Goal: Task Accomplishment & Management: Use online tool/utility

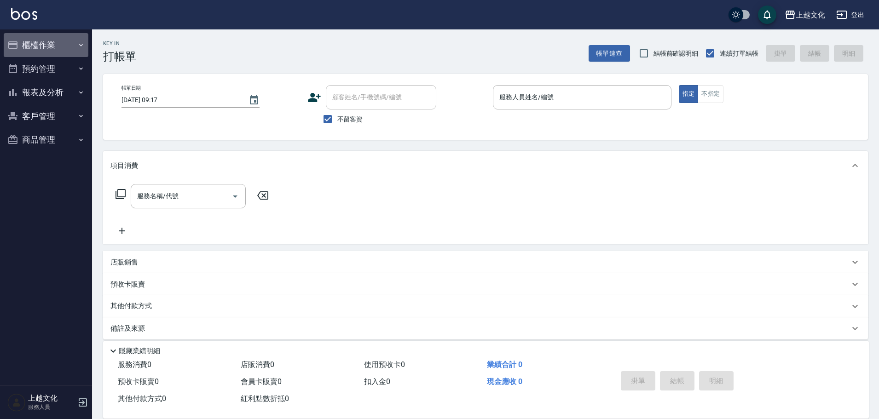
click at [40, 45] on button "櫃檯作業" at bounding box center [46, 45] width 85 height 24
click at [32, 50] on button "櫃檯作業" at bounding box center [46, 45] width 85 height 24
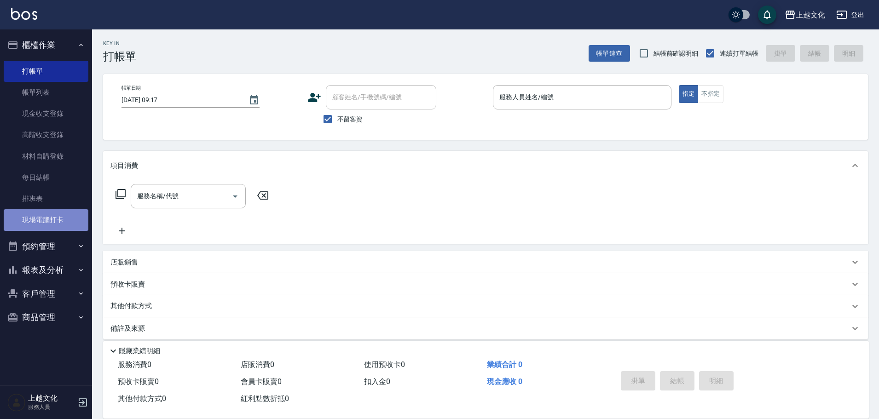
click at [59, 217] on link "現場電腦打卡" at bounding box center [46, 219] width 85 height 21
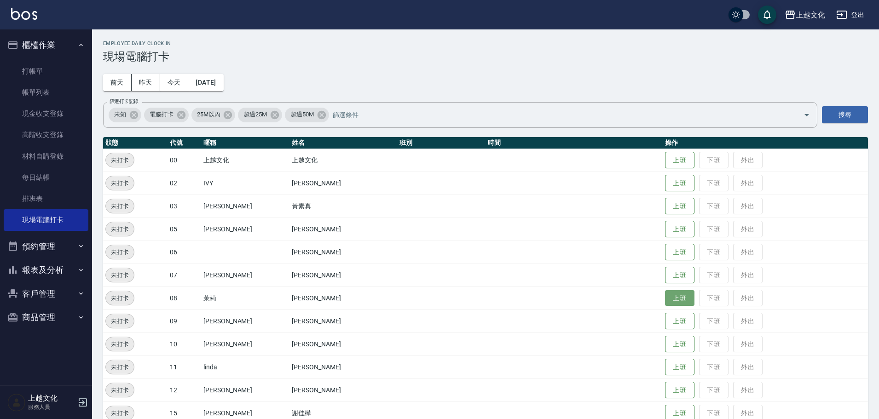
click at [673, 300] on button "上班" at bounding box center [679, 298] width 29 height 16
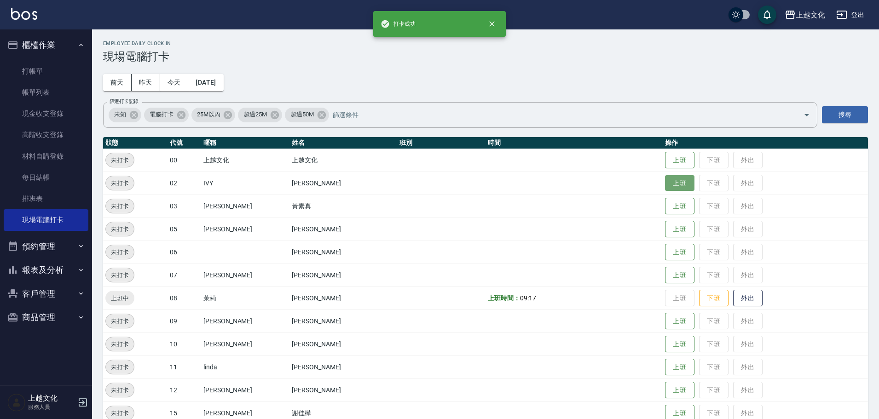
click at [670, 182] on button "上班" at bounding box center [679, 183] width 29 height 16
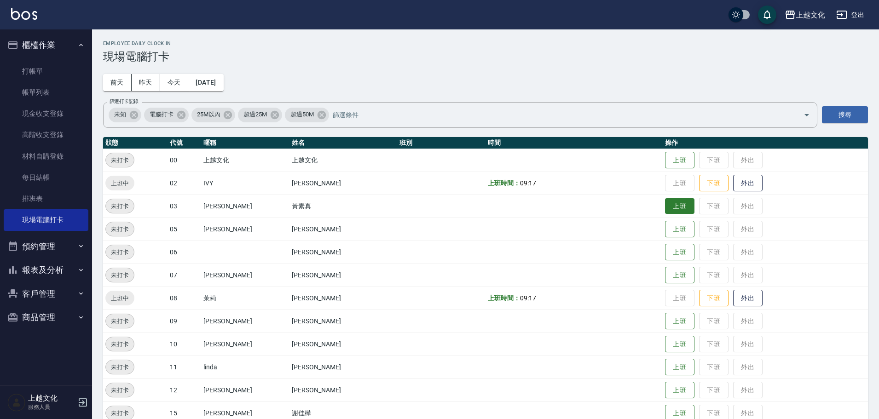
click at [667, 205] on button "上班" at bounding box center [679, 206] width 29 height 16
click at [665, 277] on button "上班" at bounding box center [679, 275] width 29 height 16
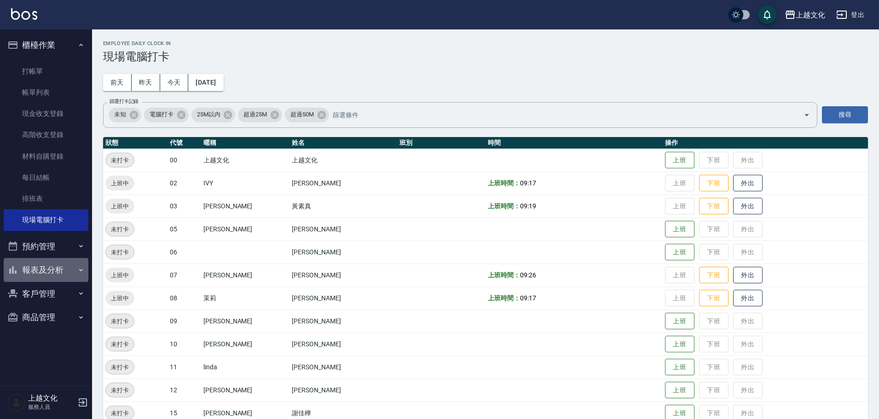
click at [58, 269] on button "報表及分析" at bounding box center [46, 270] width 85 height 24
click at [51, 271] on button "報表及分析" at bounding box center [46, 270] width 85 height 24
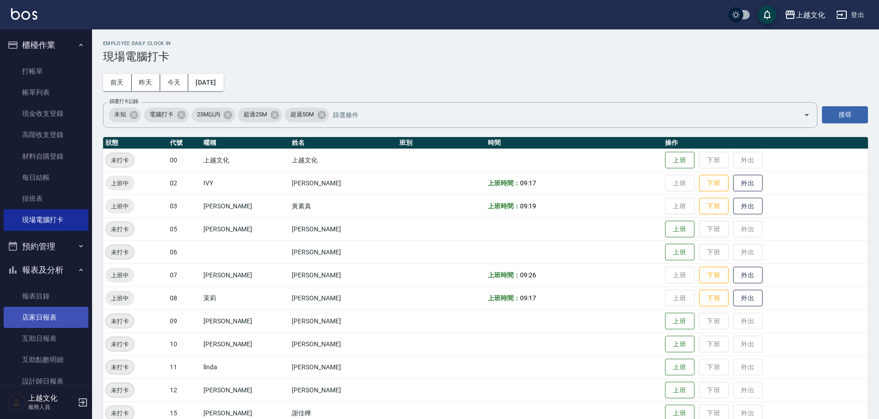
click at [25, 310] on link "店家日報表" at bounding box center [46, 317] width 85 height 21
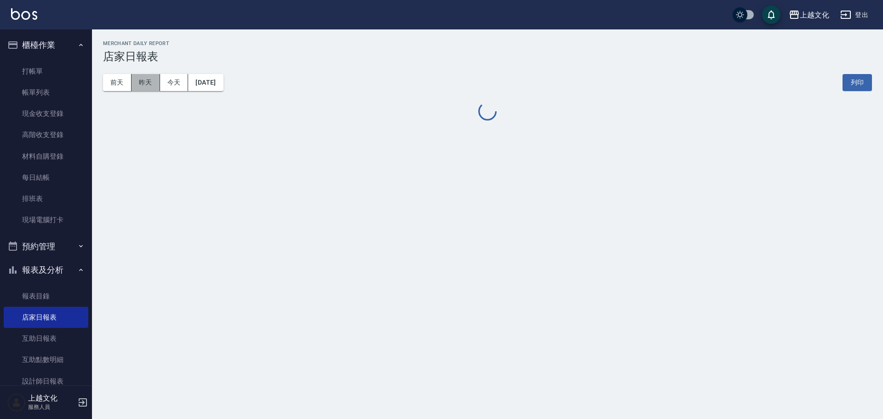
click at [145, 86] on button "昨天" at bounding box center [146, 82] width 29 height 17
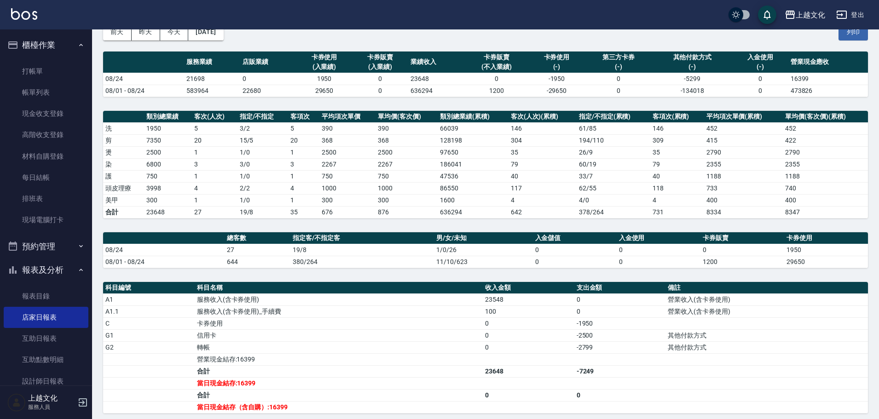
scroll to position [153, 0]
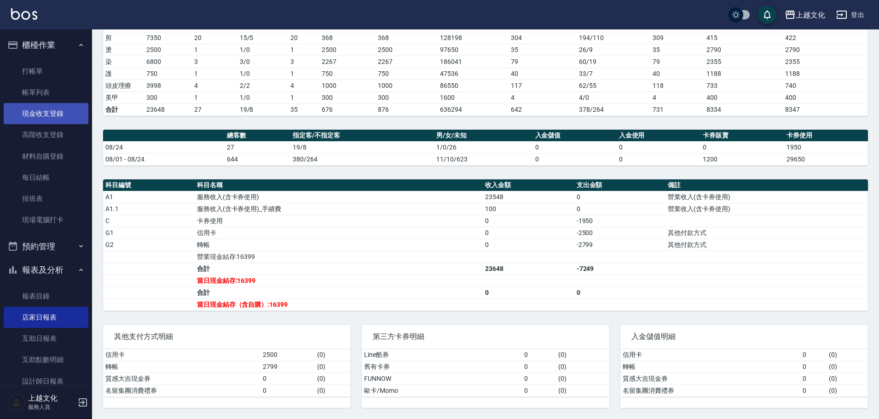
click at [34, 111] on link "現金收支登錄" at bounding box center [46, 113] width 85 height 21
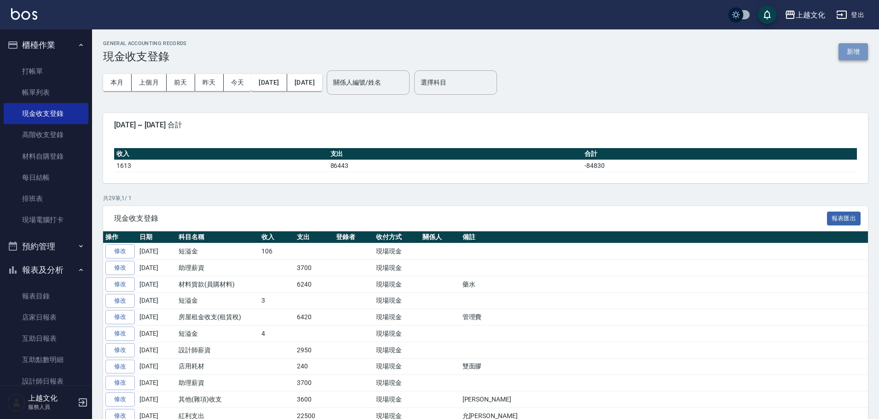
click at [845, 56] on button "新增" at bounding box center [852, 51] width 29 height 17
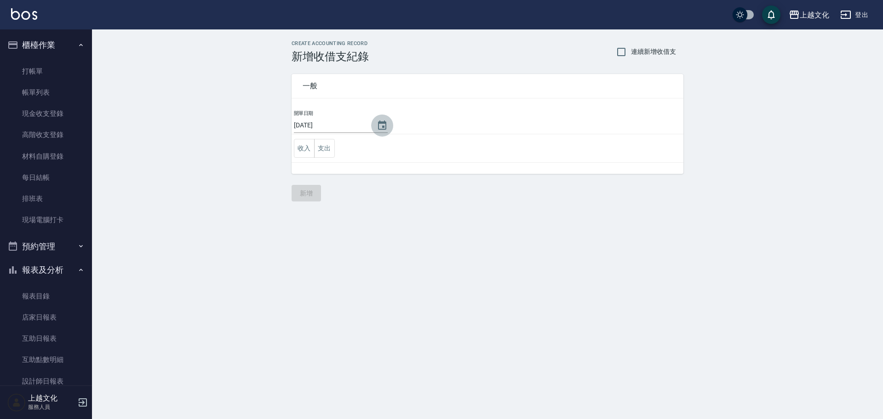
click at [379, 127] on icon "Choose date, selected date is 2025-08-25" at bounding box center [382, 125] width 11 height 11
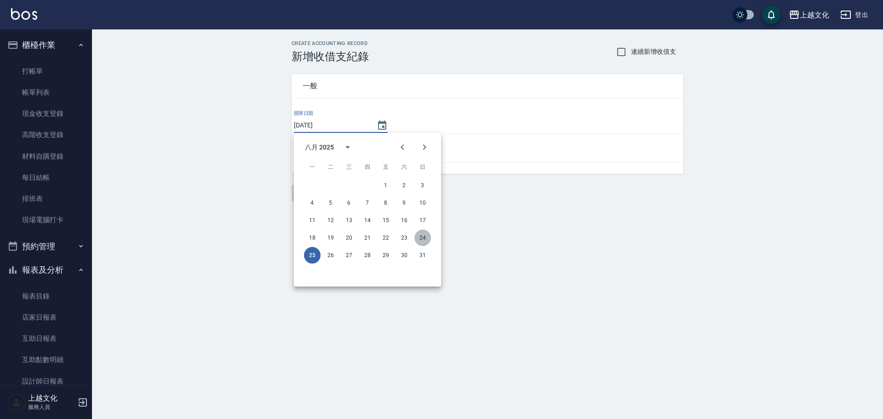
click at [426, 240] on button "24" at bounding box center [422, 238] width 17 height 17
type input "2025/08/24"
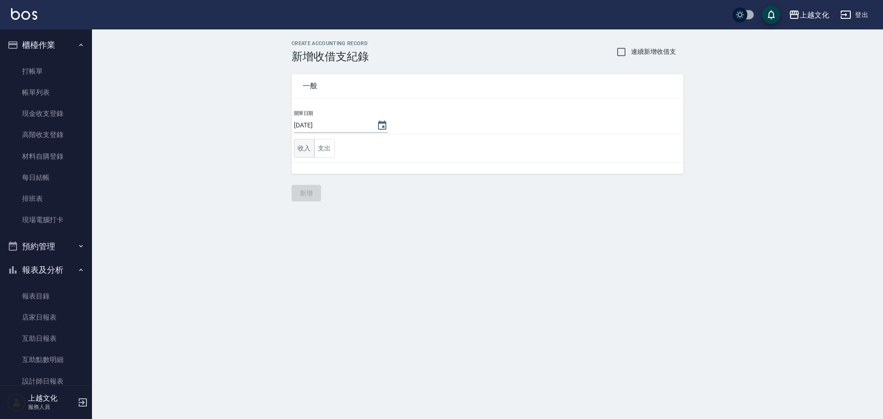
click at [311, 150] on button "收入" at bounding box center [304, 148] width 21 height 19
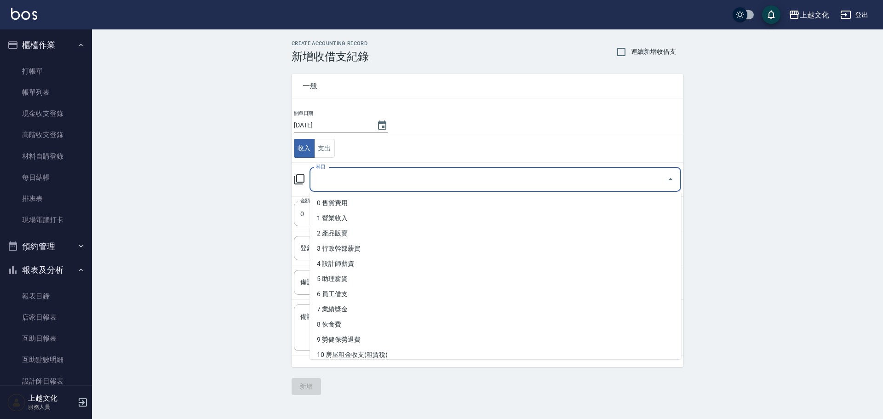
click at [328, 183] on input "科目" at bounding box center [489, 180] width 350 height 16
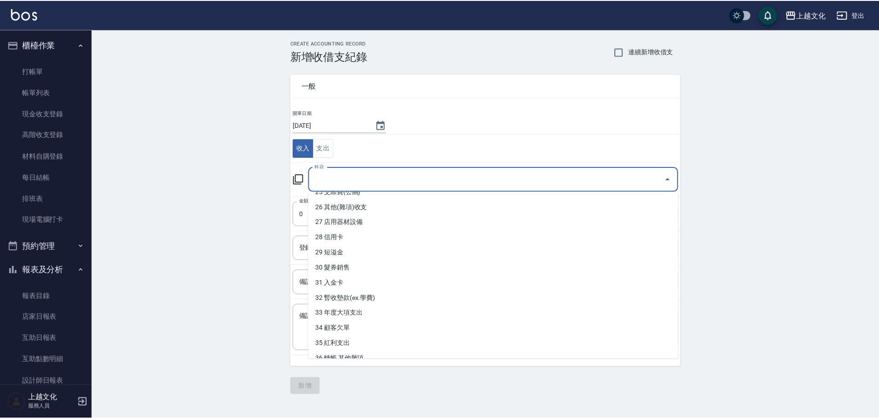
scroll to position [402, 0]
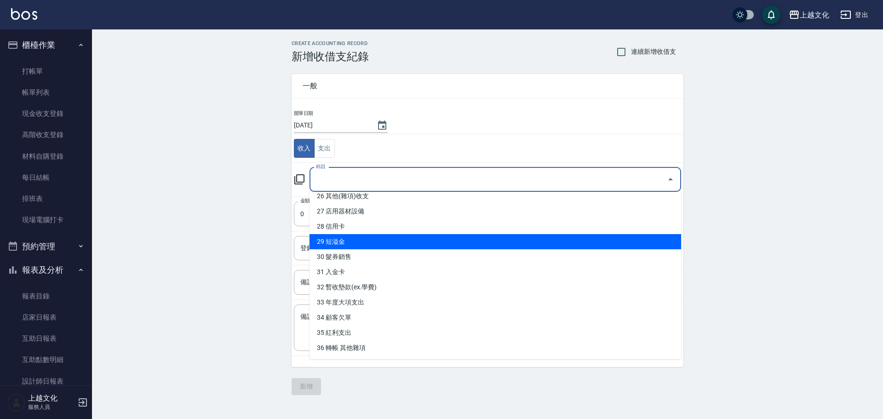
click at [329, 245] on li "29 短溢金" at bounding box center [496, 241] width 372 height 15
click at [329, 245] on input "登錄者" at bounding box center [480, 248] width 365 height 16
type input "29 短溢金"
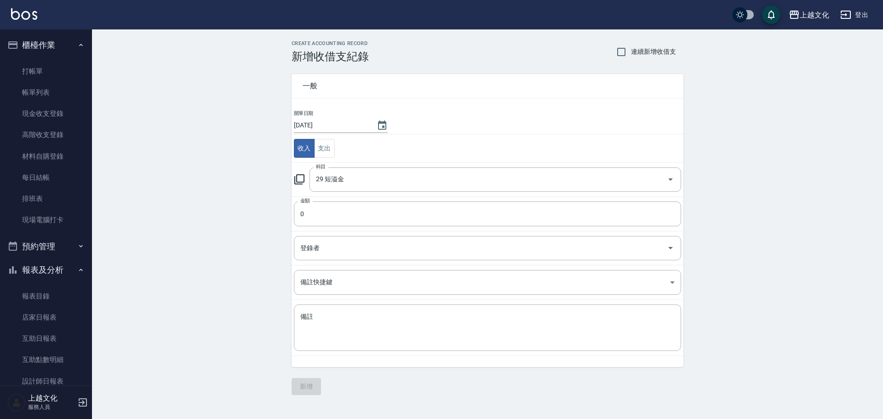
click at [262, 279] on div "CREATE ACCOUNTING RECORD 新增收借支紀錄 連續新增收借支 一般 開單日期 2025/08/24 收入 支出 科目 29 短溢金 科目 …" at bounding box center [487, 217] width 791 height 377
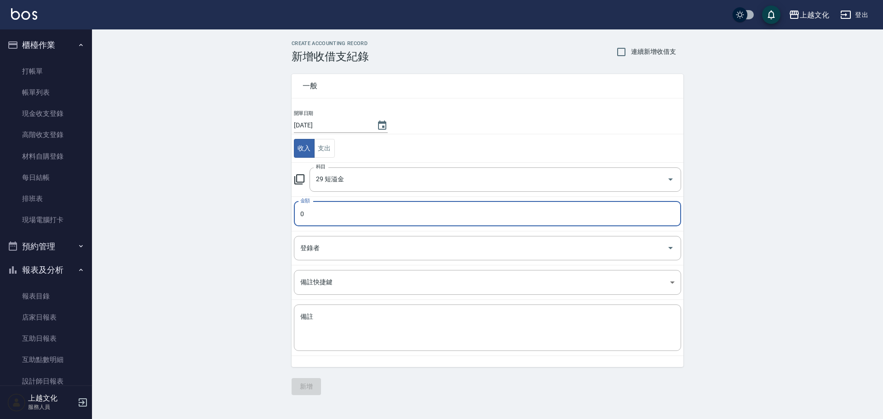
click at [306, 215] on input "0" at bounding box center [487, 213] width 387 height 25
type input "1"
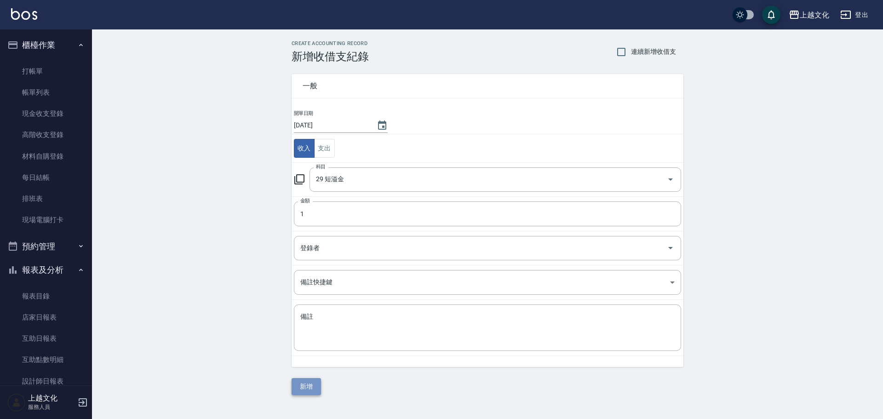
click at [316, 384] on button "新增" at bounding box center [306, 386] width 29 height 17
click at [316, 384] on div "一般 開單日期 2025/08/24 收入 支出 科目 29 短溢金 科目 金額 1 金額 登錄者 登錄者 備註快捷鍵 ​ 備註快捷鍵 備註 x 備註 新增" at bounding box center [488, 229] width 392 height 332
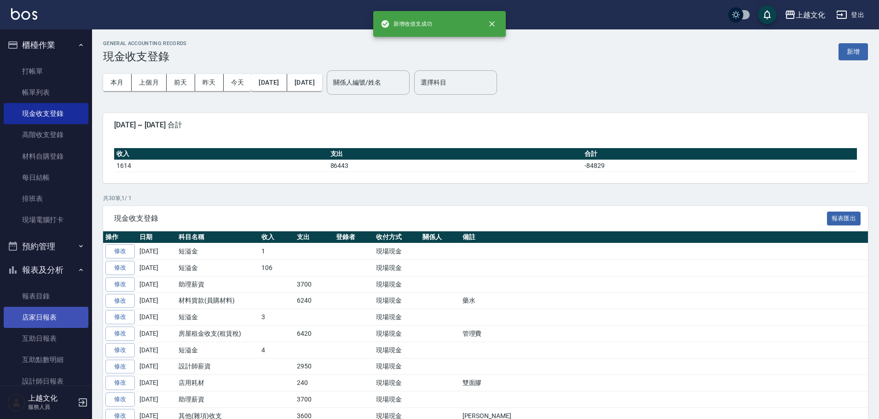
click at [38, 314] on link "店家日報表" at bounding box center [46, 317] width 85 height 21
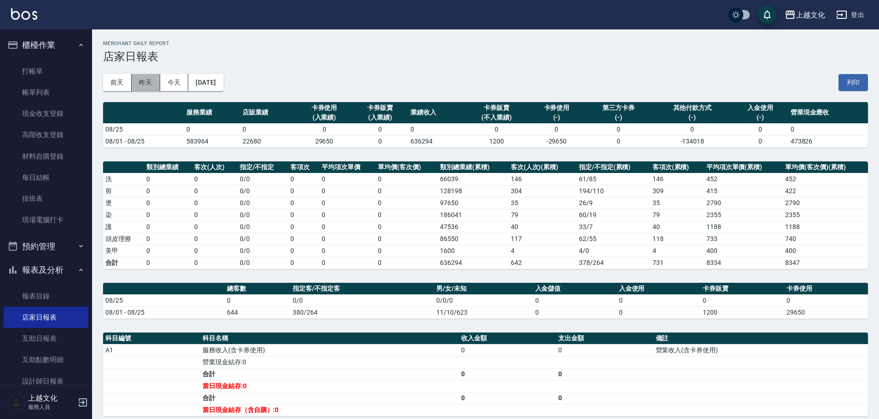
click at [152, 78] on button "昨天" at bounding box center [146, 82] width 29 height 17
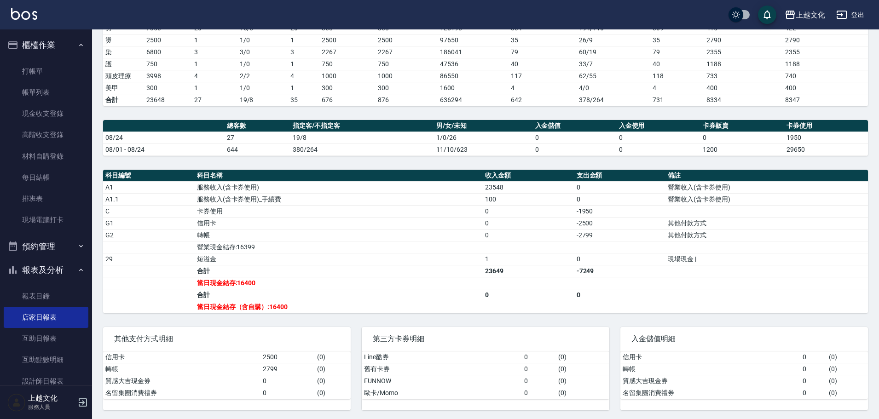
scroll to position [165, 0]
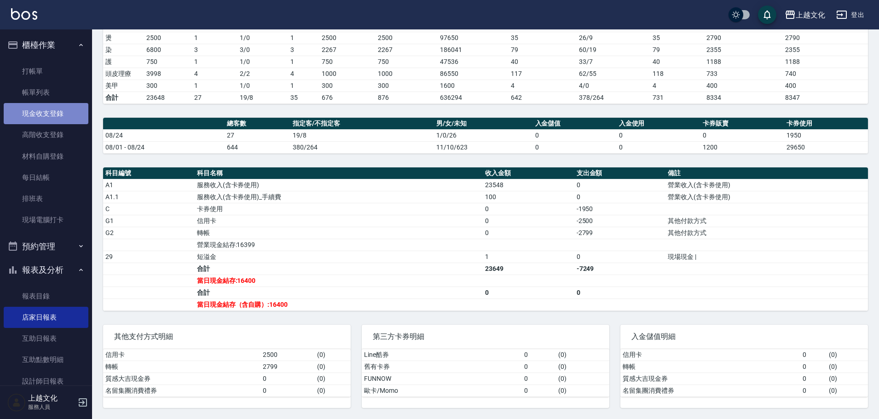
click at [48, 112] on link "現金收支登錄" at bounding box center [46, 113] width 85 height 21
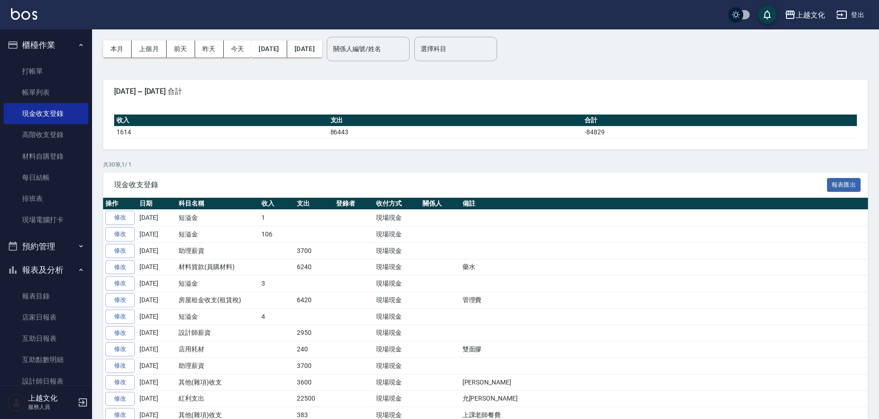
scroll to position [138, 0]
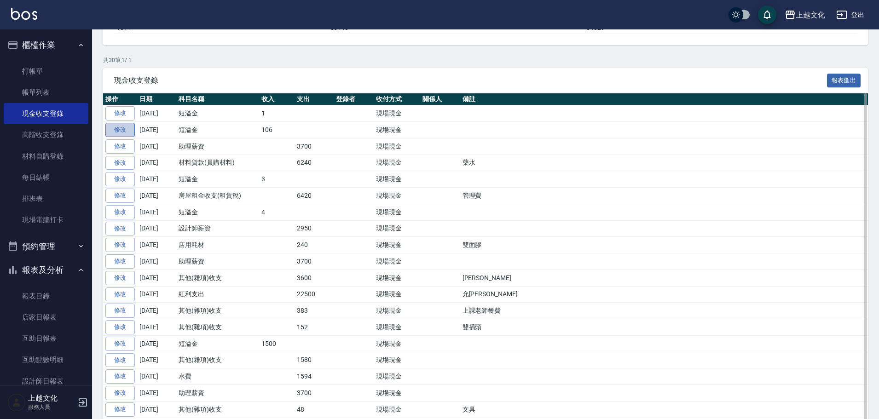
click at [127, 128] on link "修改" at bounding box center [119, 130] width 29 height 14
click at [127, 128] on div "GENERAL ACCOUNTING RECORDS 現金收支登錄 新增 本月 上個月 前天 昨天 今天 2025/08/01 2025/08/25 關係人編…" at bounding box center [439, 248] width 879 height 773
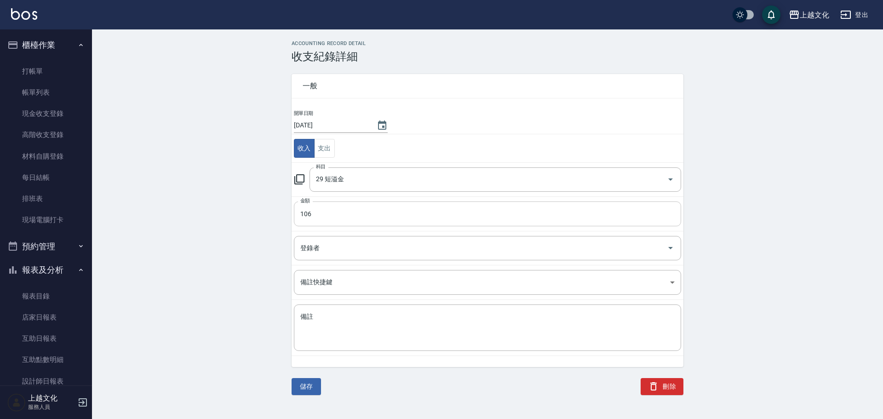
click at [317, 219] on input "106" at bounding box center [487, 213] width 387 height 25
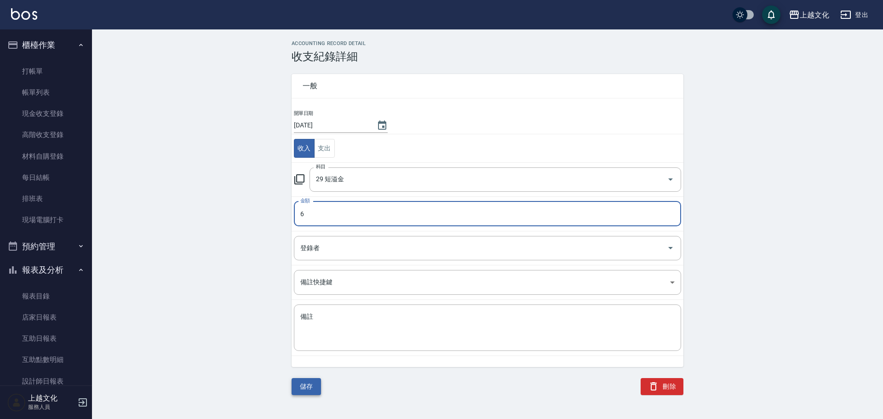
type input "6"
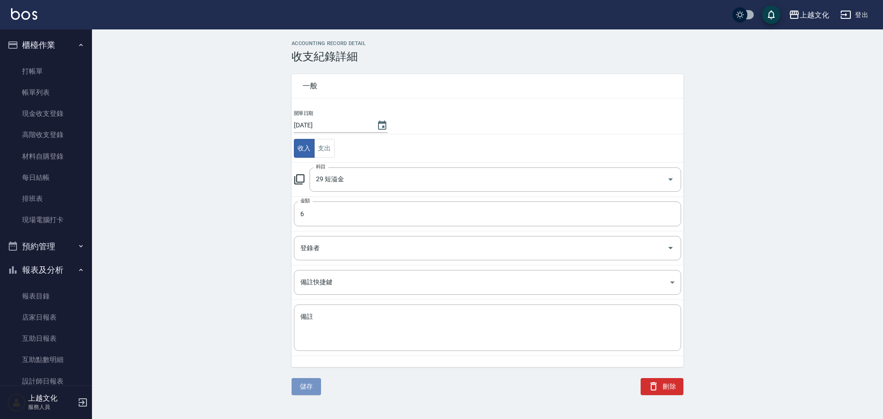
click at [308, 385] on button "儲存" at bounding box center [306, 386] width 29 height 17
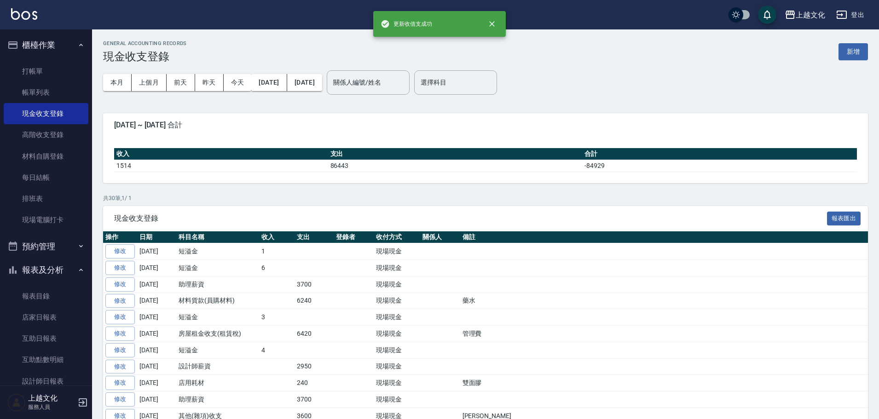
scroll to position [90, 0]
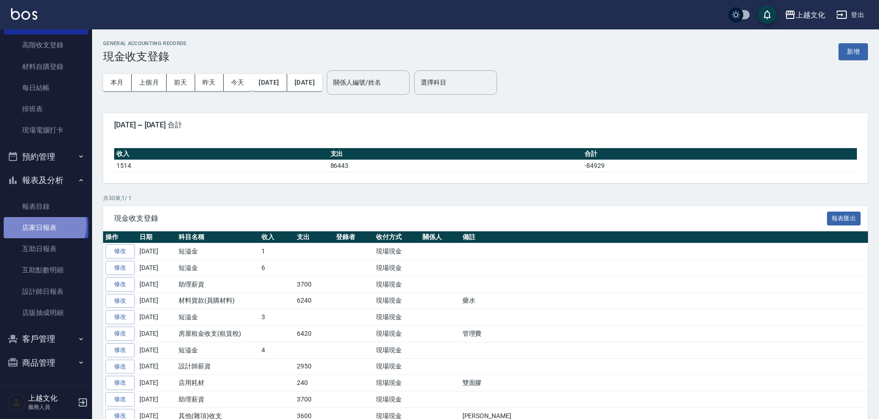
click at [42, 225] on link "店家日報表" at bounding box center [46, 227] width 85 height 21
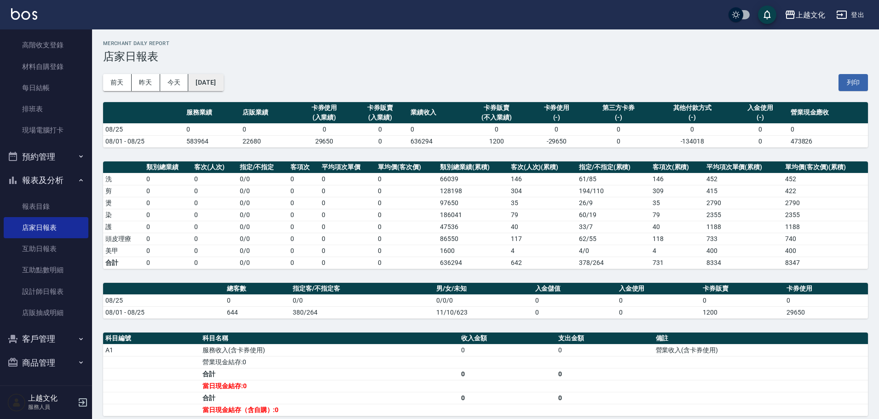
click at [216, 86] on button "[DATE]" at bounding box center [205, 82] width 35 height 17
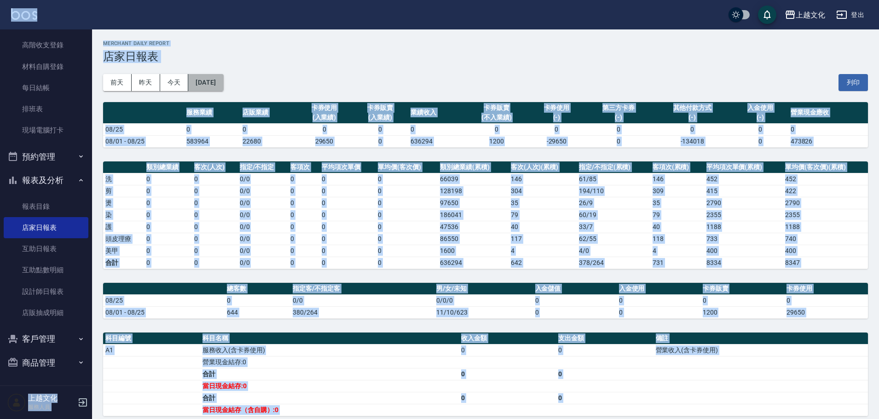
click at [217, 87] on button "[DATE]" at bounding box center [205, 82] width 35 height 17
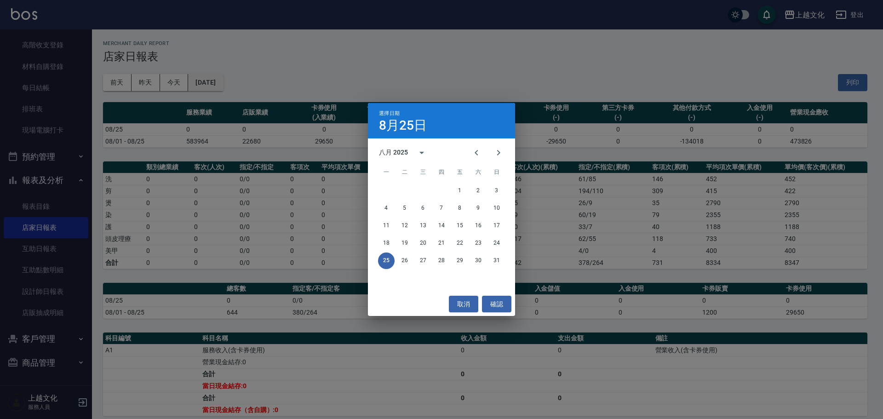
click at [218, 88] on div "選擇日期 8月25日 八月 2025 一 二 三 四 五 六 日 1 2 3 4 5 6 7 8 9 10 11 12 13 14 15 16 17 18 1…" at bounding box center [441, 209] width 883 height 419
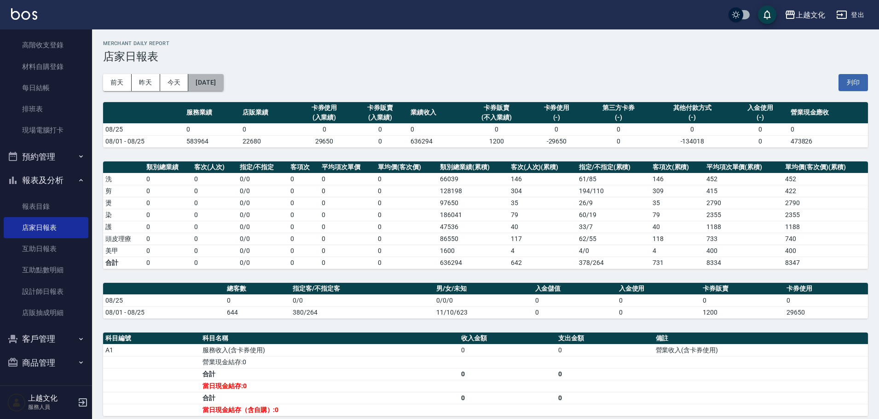
click at [218, 88] on button "[DATE]" at bounding box center [205, 82] width 35 height 17
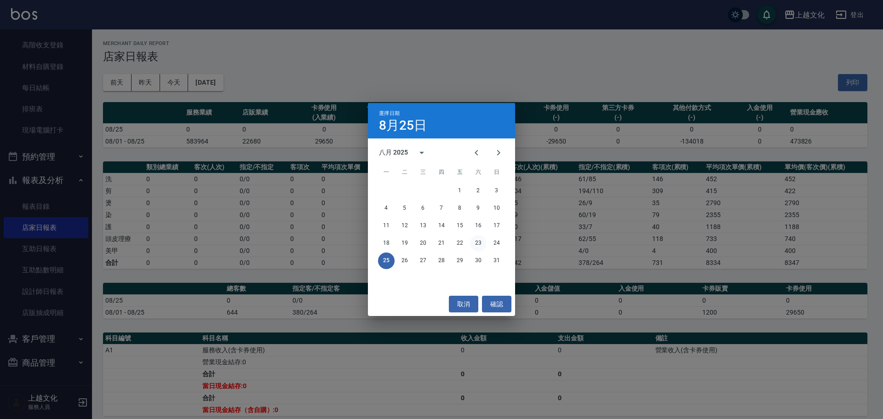
click at [479, 245] on button "23" at bounding box center [478, 243] width 17 height 17
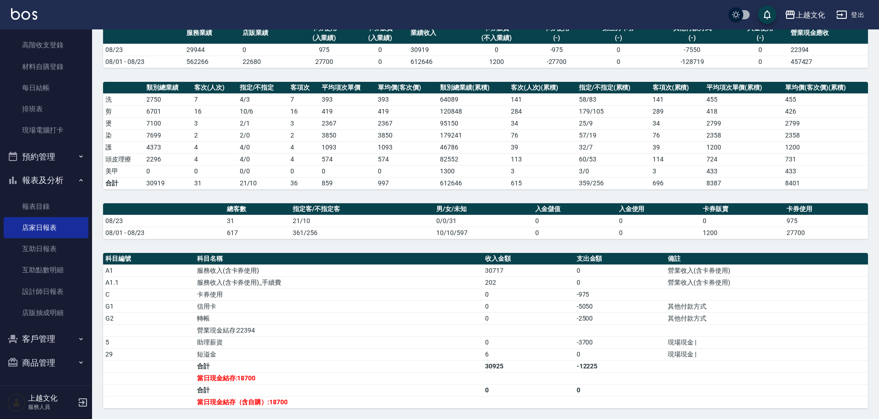
scroll to position [177, 0]
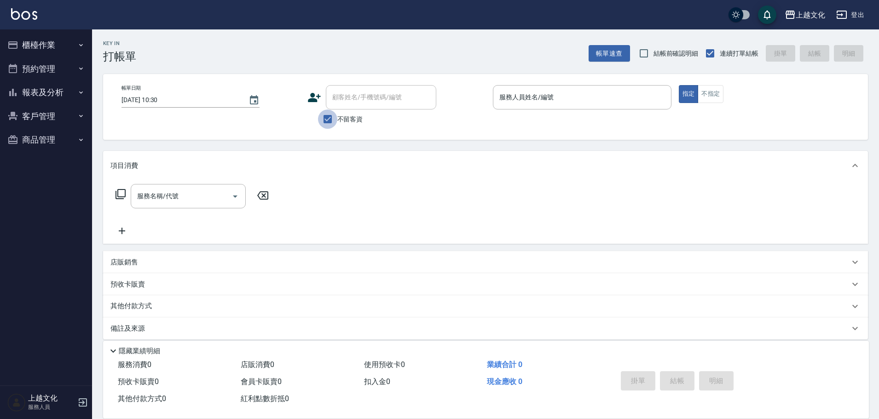
click at [328, 115] on input "不留客資" at bounding box center [327, 118] width 19 height 19
click at [328, 122] on input "不留客資" at bounding box center [327, 118] width 19 height 19
click at [329, 117] on input "不留客資" at bounding box center [327, 118] width 19 height 19
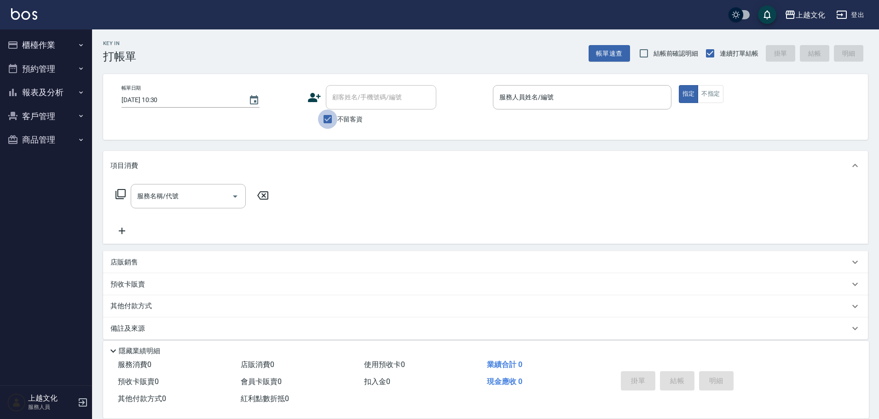
checkbox input "false"
click at [333, 107] on div "顧客姓名/手機號碼/編號" at bounding box center [381, 97] width 110 height 24
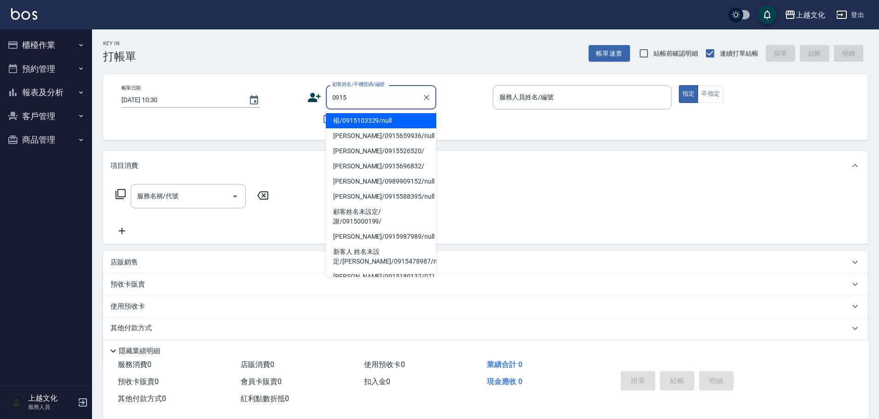
click at [345, 121] on li "楊/0915103329/null" at bounding box center [381, 120] width 110 height 15
type input "0915"
click at [345, 121] on span "不留客資" at bounding box center [350, 120] width 26 height 10
click at [337, 121] on input "不留客資" at bounding box center [327, 118] width 19 height 19
checkbox input "true"
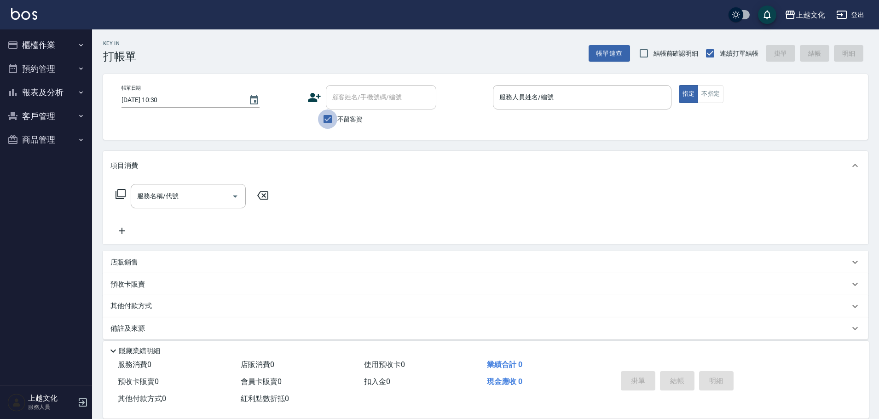
click at [327, 117] on input "不留客資" at bounding box center [327, 118] width 19 height 19
checkbox input "false"
click at [332, 106] on div "顧客姓名/手機號碼/編號" at bounding box center [381, 97] width 110 height 24
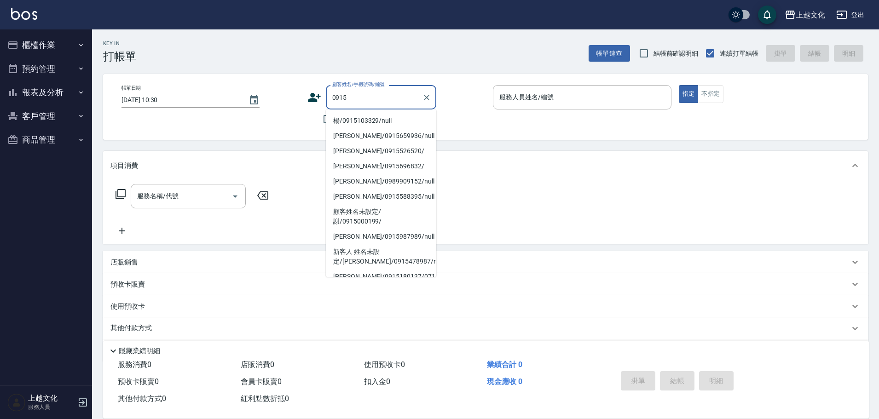
click at [342, 121] on li "楊/0915103329/null" at bounding box center [381, 120] width 110 height 15
type input "楊/0915103329/null"
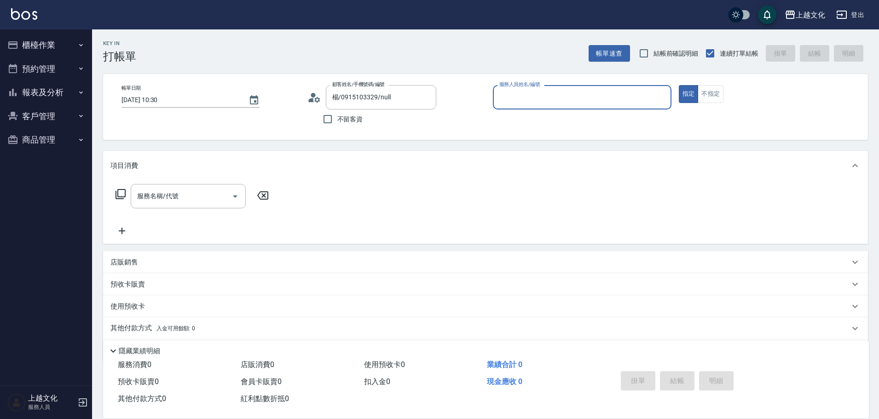
click at [315, 99] on icon at bounding box center [314, 98] width 14 height 14
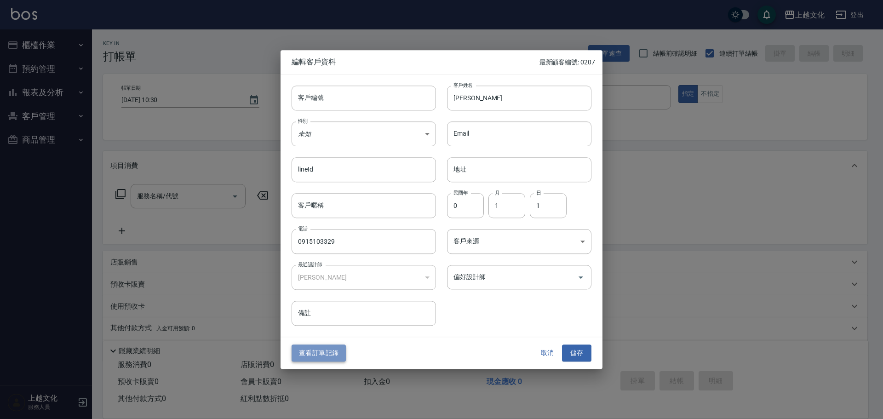
click at [328, 351] on button "查看訂單記錄" at bounding box center [319, 353] width 54 height 17
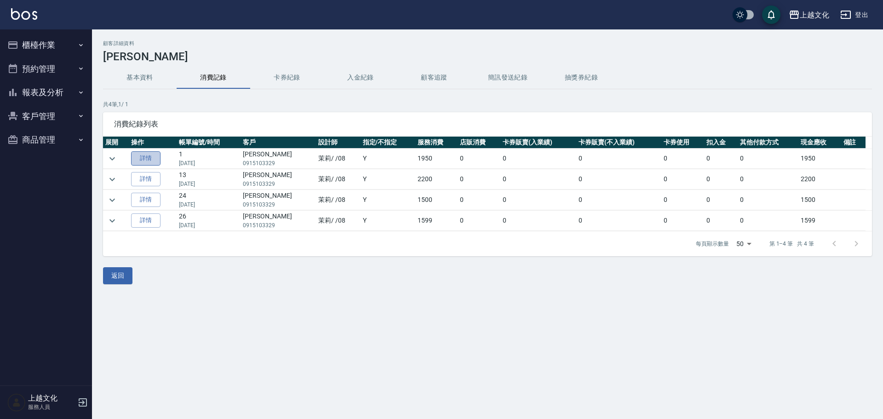
click at [152, 156] on link "詳情" at bounding box center [145, 158] width 29 height 14
click at [152, 156] on div "顧客詳細資料 楊 基本資料 消費記錄 卡券紀錄 入金紀錄 顧客追蹤 簡訊發送紀錄 抽獎券紀錄 共 4 筆, 1 / 1 消費紀錄列表 展開 操作 帳單編號/時…" at bounding box center [441, 209] width 883 height 419
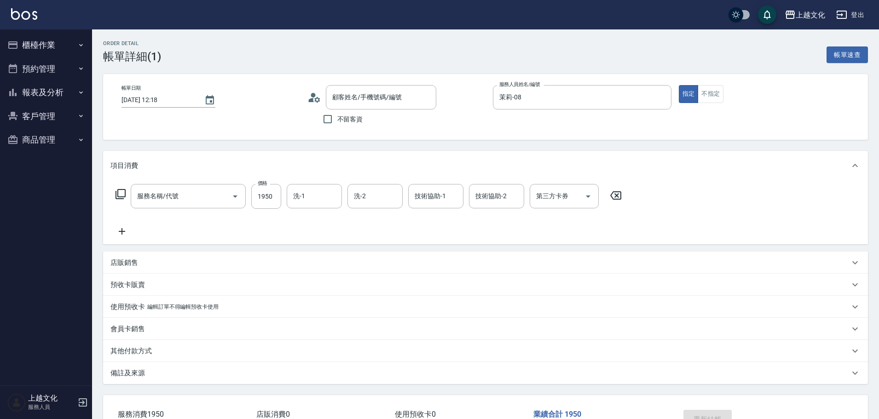
type input "2025/06/25 12:18"
type input "茉莉-08"
type input "日系染髮(401)"
type input "楊/0915103329/null"
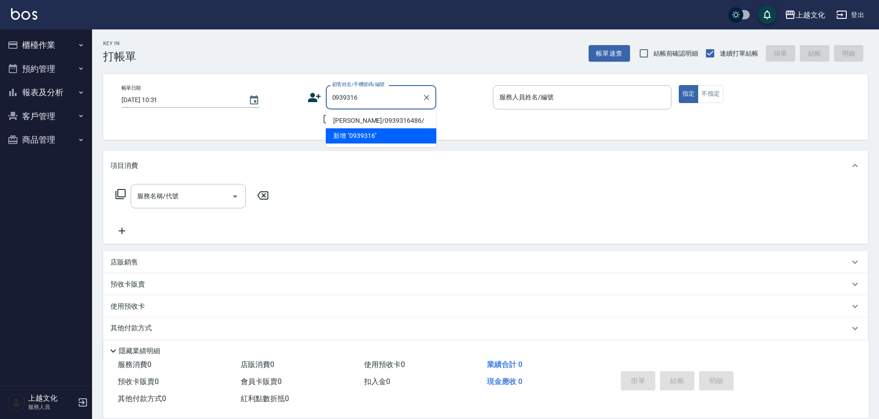
click at [359, 119] on li "陳小姐/0939316486/" at bounding box center [381, 120] width 110 height 15
type input "陳小姐/0939316486/"
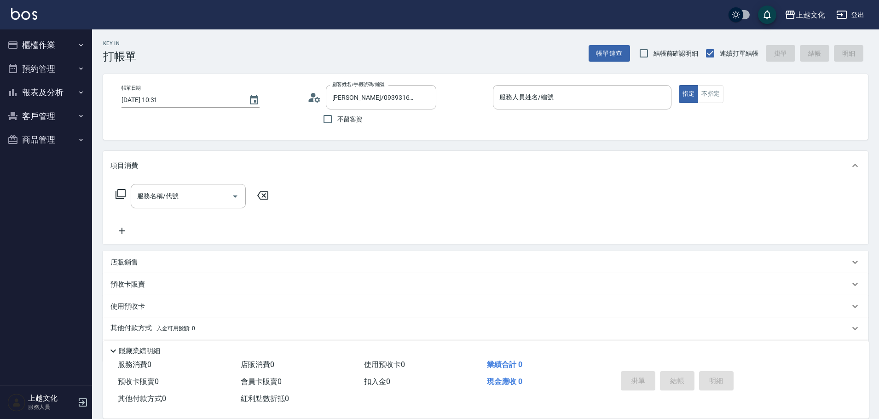
click at [312, 96] on circle at bounding box center [313, 95] width 5 height 5
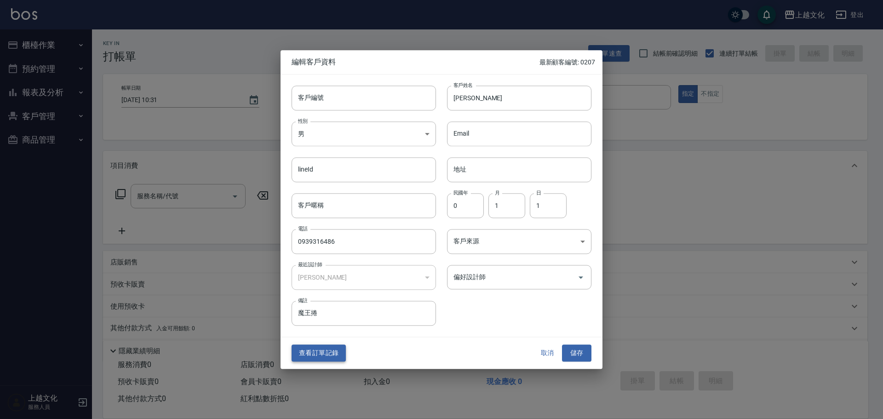
click at [320, 354] on button "查看訂單記錄" at bounding box center [319, 353] width 54 height 17
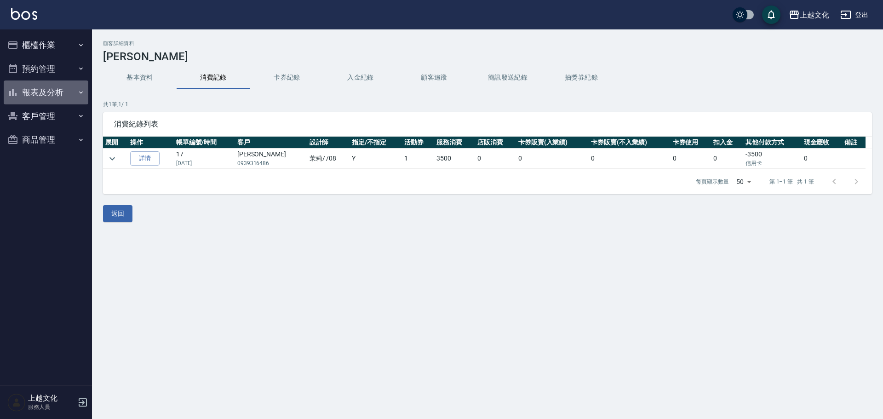
click at [51, 89] on button "報表及分析" at bounding box center [46, 93] width 85 height 24
click at [50, 89] on button "報表及分析" at bounding box center [46, 93] width 85 height 24
click at [145, 161] on link "詳情" at bounding box center [144, 158] width 29 height 14
click at [145, 161] on div "顧客詳細資料 陳小姐 基本資料 消費記錄 卡券紀錄 入金紀錄 顧客追蹤 簡訊發送紀錄 抽獎券紀錄 共 1 筆, 1 / 1 消費紀錄列表 展開 操作 帳單編號…" at bounding box center [441, 209] width 883 height 419
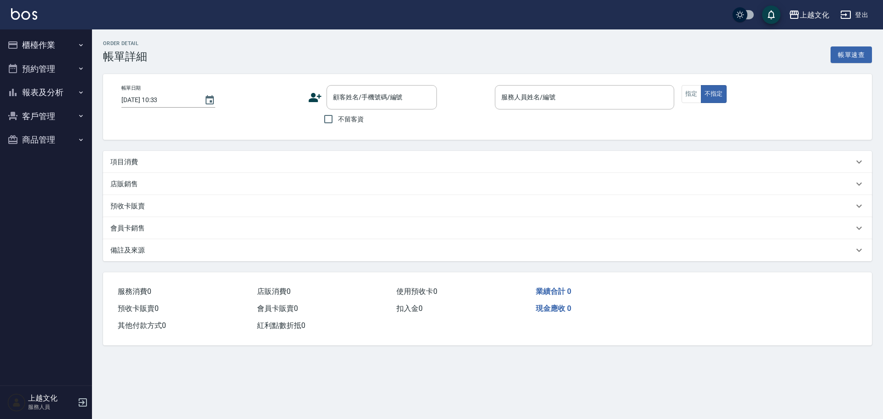
type input "2025/01/14 16:31"
type input "茉莉-08"
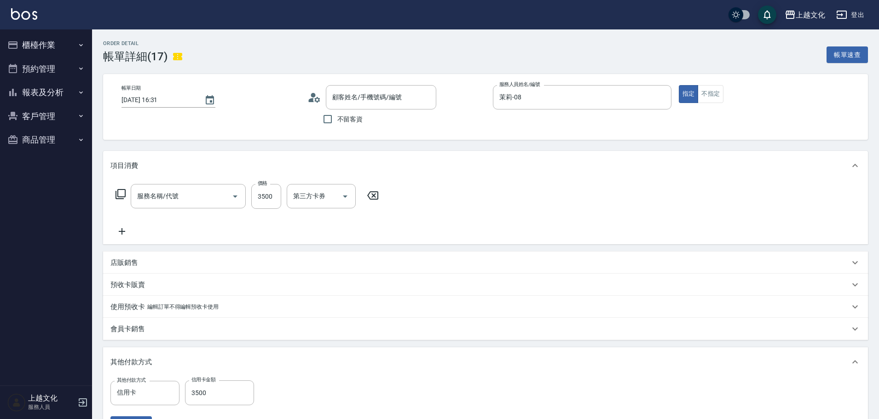
type input "[PERSON_NAME]/0939316486/"
type input "優質溫塑燙(304)"
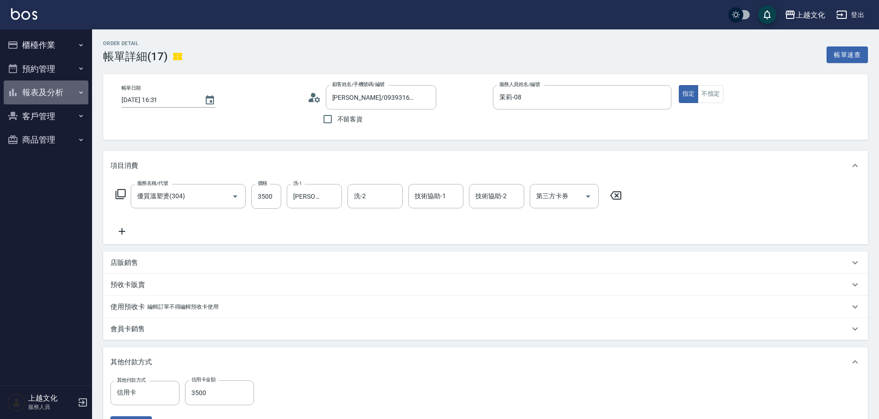
click at [45, 90] on button "報表及分析" at bounding box center [46, 93] width 85 height 24
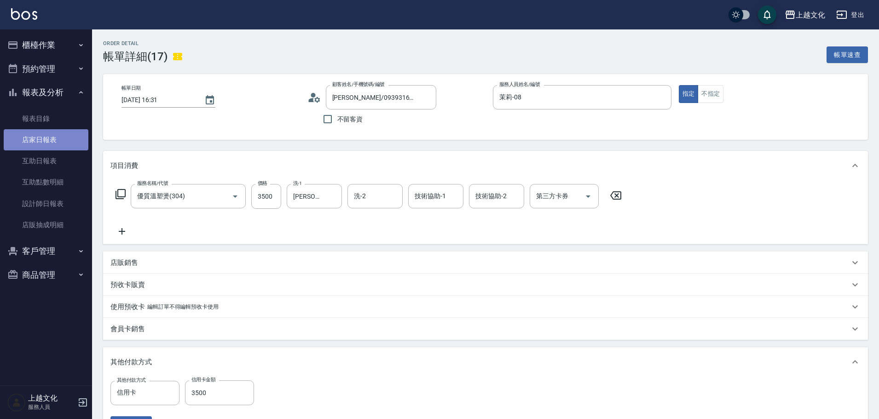
click at [35, 137] on link "店家日報表" at bounding box center [46, 139] width 85 height 21
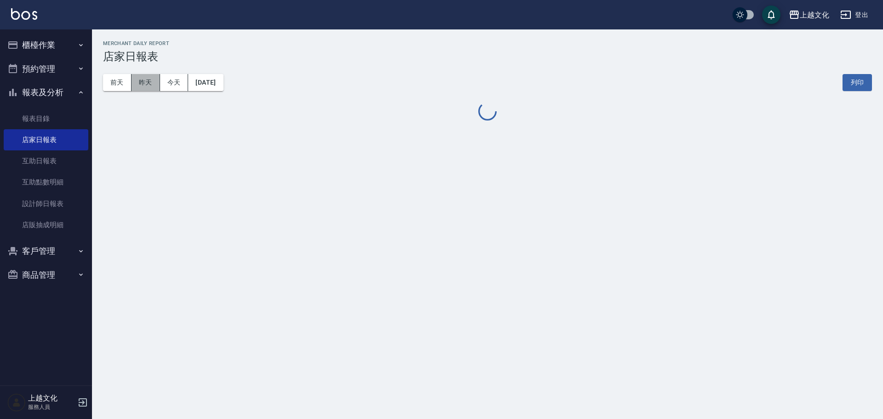
click at [143, 88] on button "昨天" at bounding box center [146, 82] width 29 height 17
click at [143, 86] on button "昨天" at bounding box center [146, 82] width 29 height 17
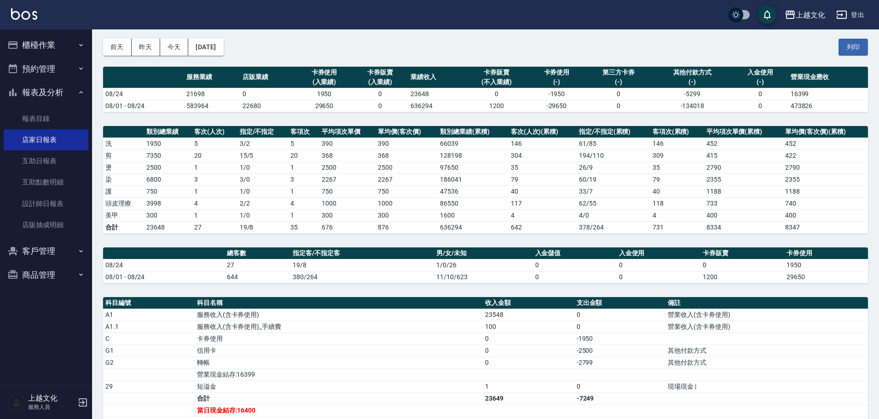
scroll to position [165, 0]
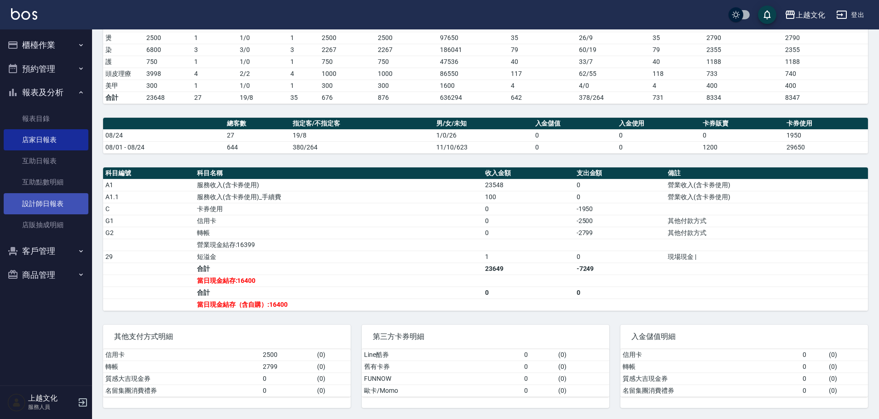
click at [39, 203] on link "設計師日報表" at bounding box center [46, 203] width 85 height 21
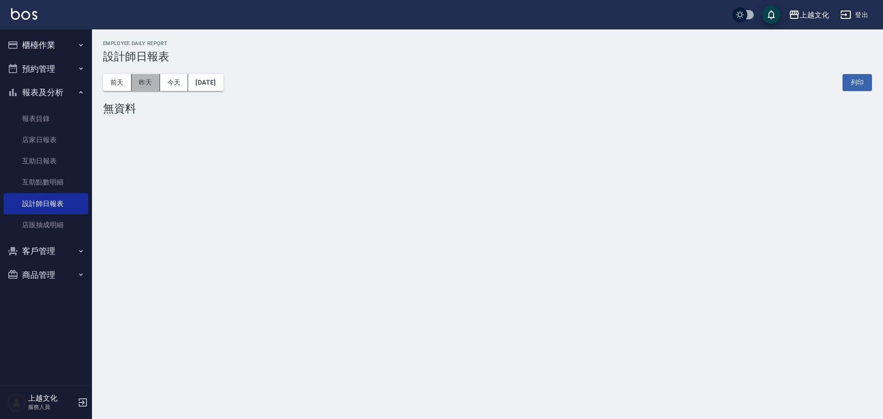
click at [155, 88] on button "昨天" at bounding box center [146, 82] width 29 height 17
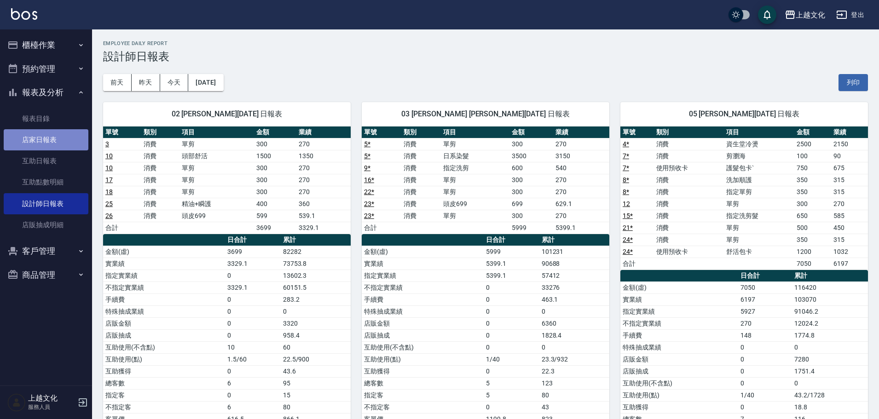
click at [35, 140] on link "店家日報表" at bounding box center [46, 139] width 85 height 21
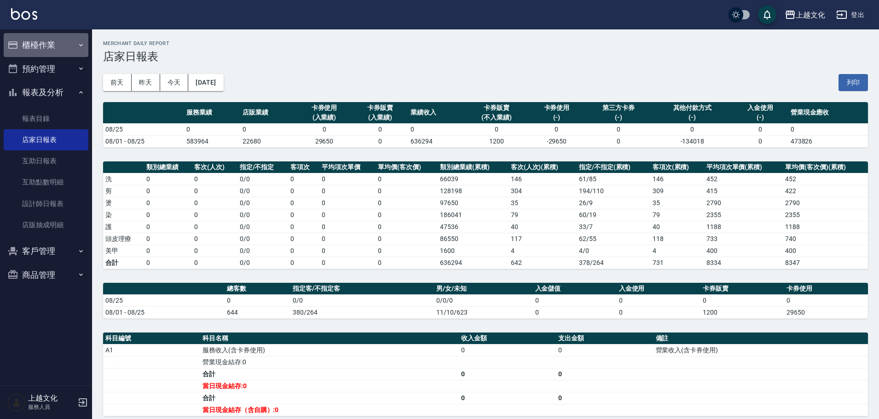
click at [45, 46] on button "櫃檯作業" at bounding box center [46, 45] width 85 height 24
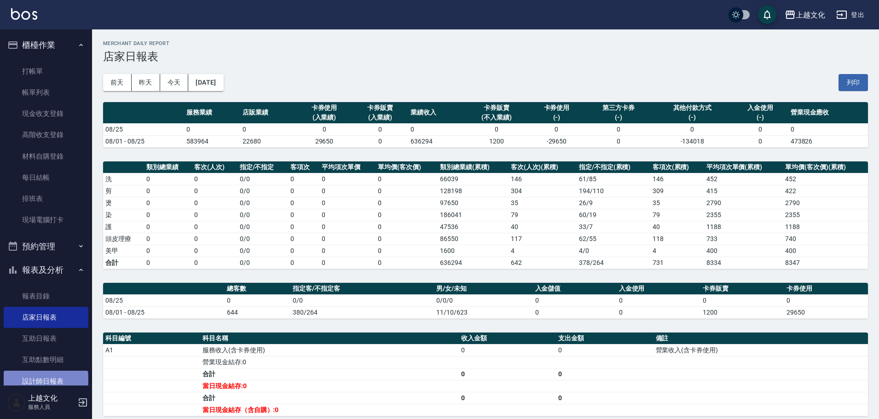
click at [45, 379] on link "設計師日報表" at bounding box center [46, 381] width 85 height 21
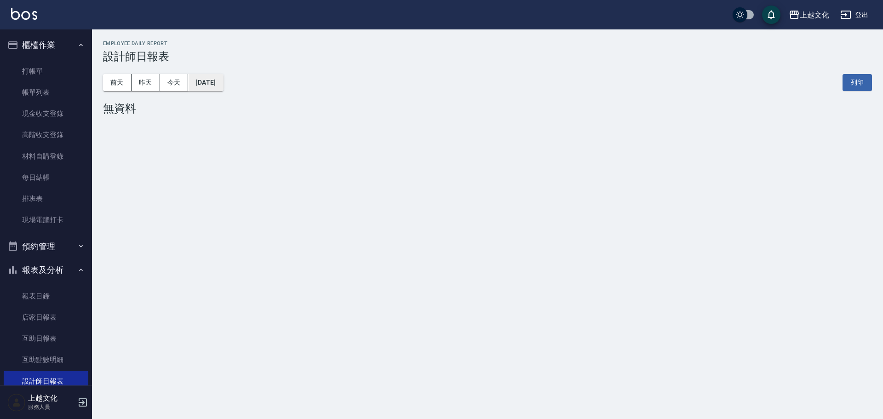
click at [211, 84] on button "[DATE]" at bounding box center [205, 82] width 35 height 17
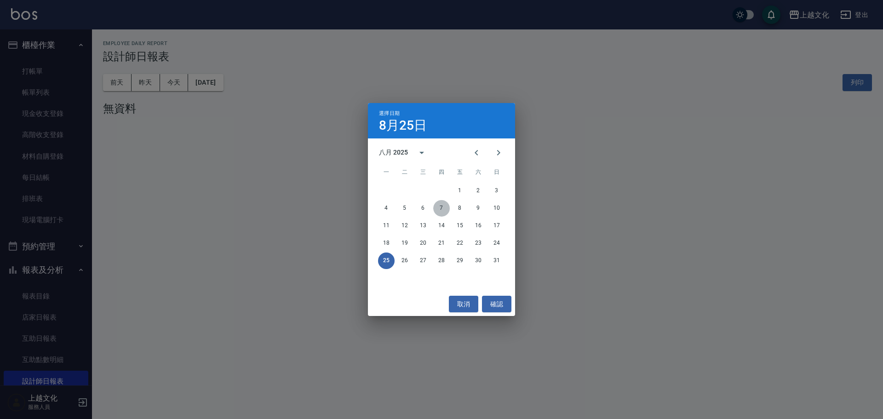
click at [443, 208] on button "7" at bounding box center [441, 208] width 17 height 17
click at [443, 208] on div "上越文化 2025-08-25 設計師日報表 列印時間： 2025-08-25-11:45 Employee Daily Report 設計師日報表 前天 昨…" at bounding box center [441, 209] width 883 height 419
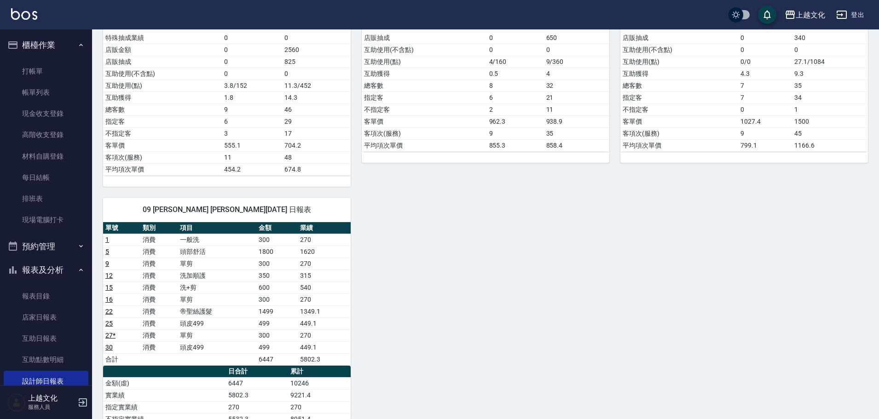
scroll to position [322, 0]
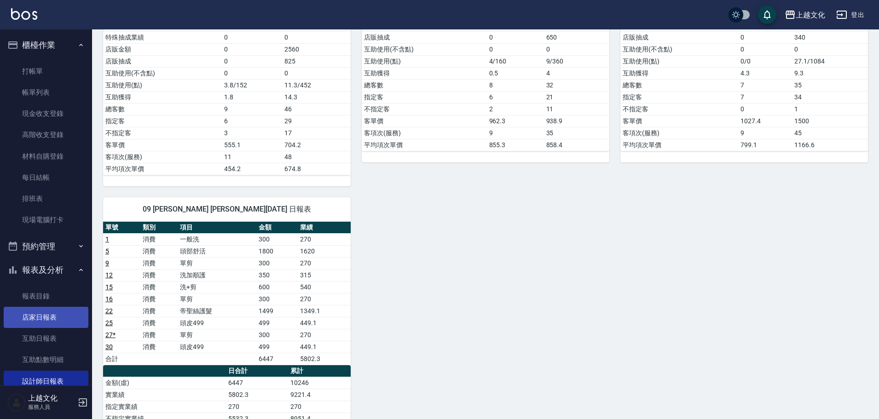
click at [40, 312] on link "店家日報表" at bounding box center [46, 317] width 85 height 21
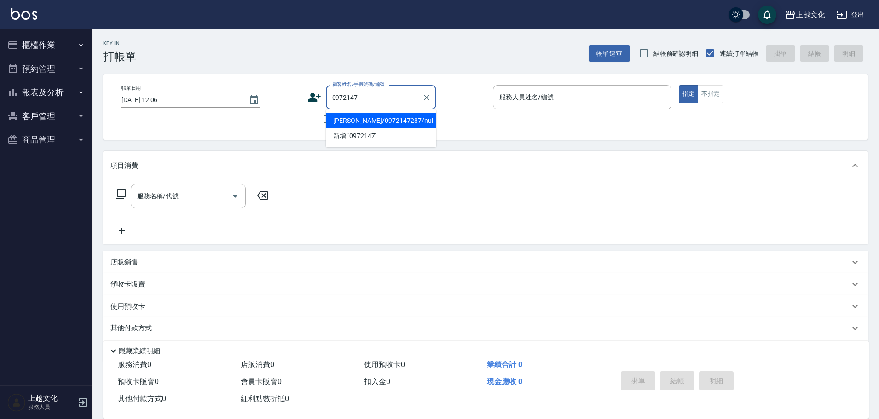
click at [347, 122] on li "李金燕/0972147287/null" at bounding box center [381, 120] width 110 height 15
type input "李金燕/0972147287/null"
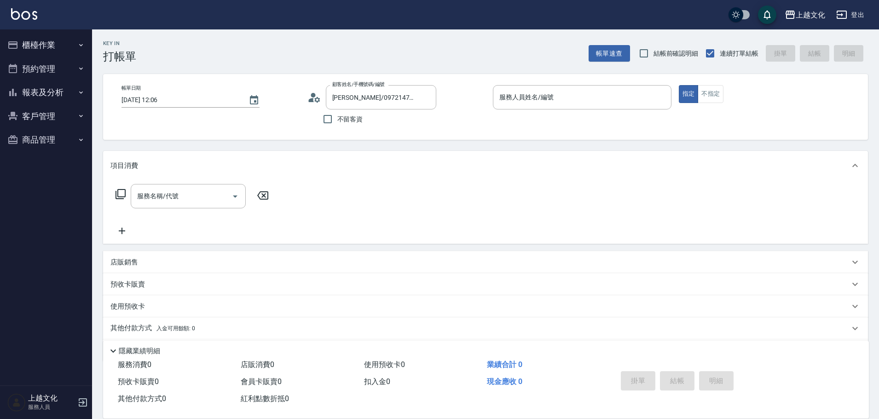
click at [312, 96] on circle at bounding box center [313, 95] width 5 height 5
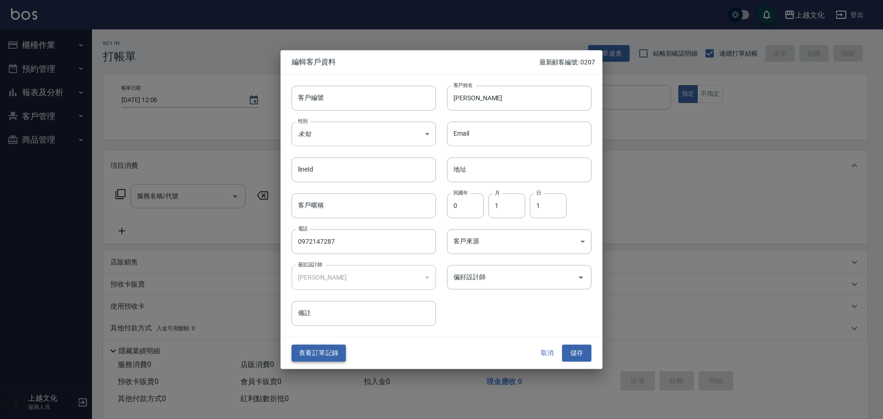
click at [323, 351] on button "查看訂單記錄" at bounding box center [319, 353] width 54 height 17
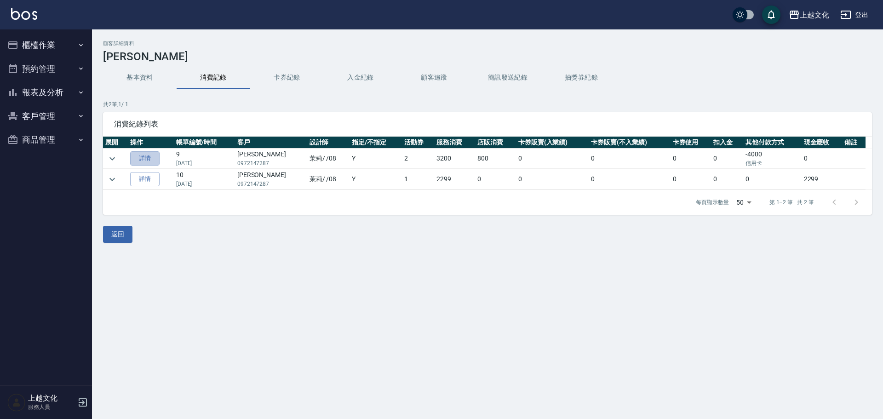
click at [139, 160] on link "詳情" at bounding box center [144, 158] width 29 height 14
click at [139, 160] on div "顧客詳細資料 李金燕 基本資料 消費記錄 卡券紀錄 入金紀錄 顧客追蹤 簡訊發送紀錄 抽獎券紀錄 共 2 筆, 1 / 1 消費紀錄列表 展開 操作 帳單編號…" at bounding box center [441, 209] width 883 height 419
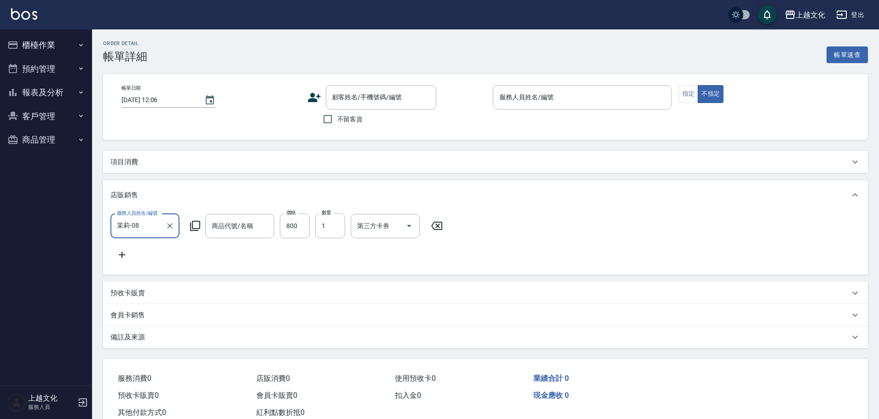
type input "2024/12/15 15:45"
type input "茉莉-08"
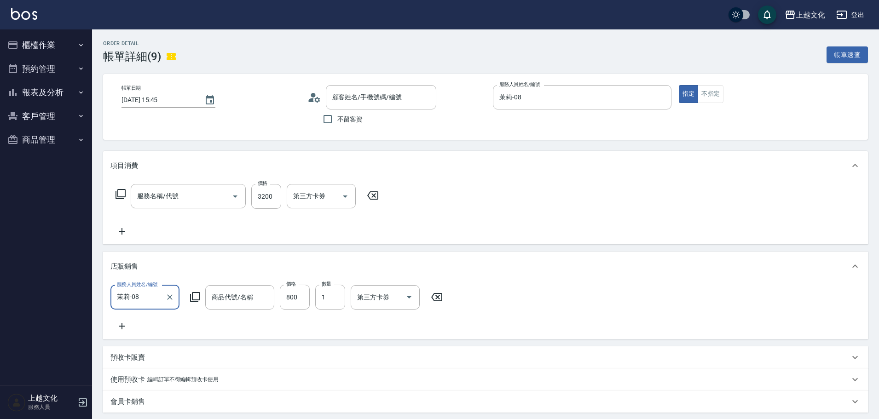
type input "雪球"
type input "一般溫塑燙(303)"
type input "李金燕/0972147287/null"
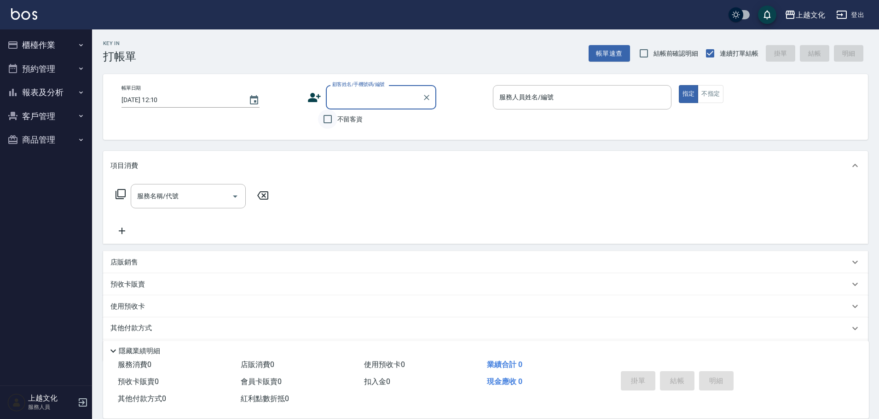
click at [330, 122] on input "不留客資" at bounding box center [327, 118] width 19 height 19
checkbox input "true"
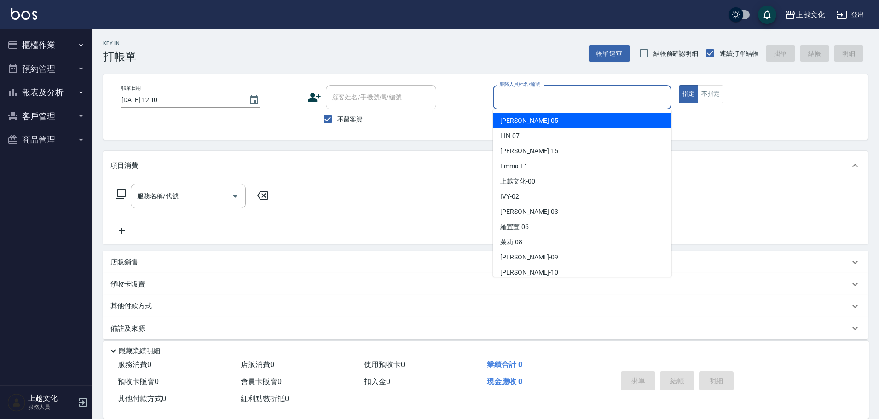
click at [551, 101] on input "服務人員姓名/編號" at bounding box center [582, 97] width 170 height 16
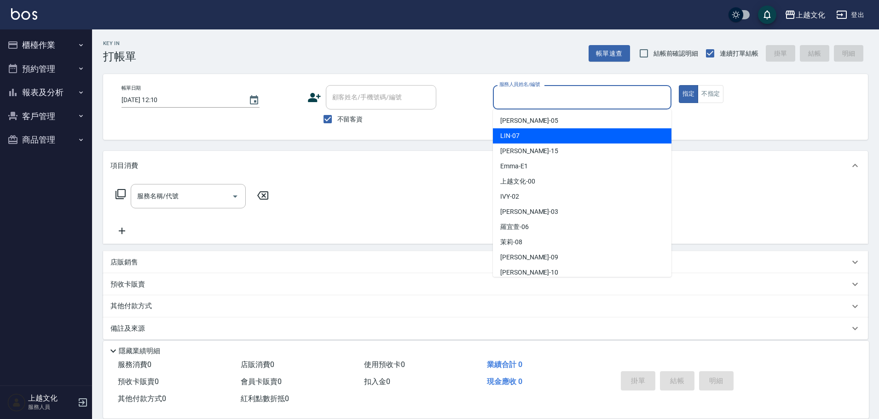
click at [529, 133] on div "LIN -07" at bounding box center [582, 135] width 178 height 15
type input "LIN-07"
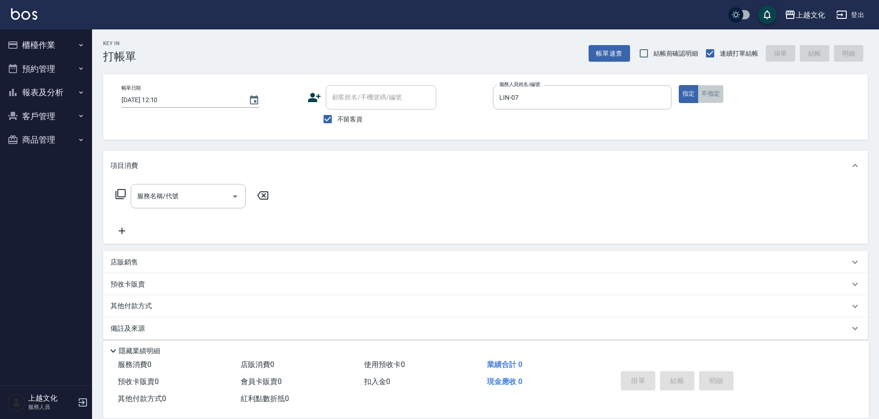
click at [711, 99] on button "不指定" at bounding box center [710, 94] width 26 height 18
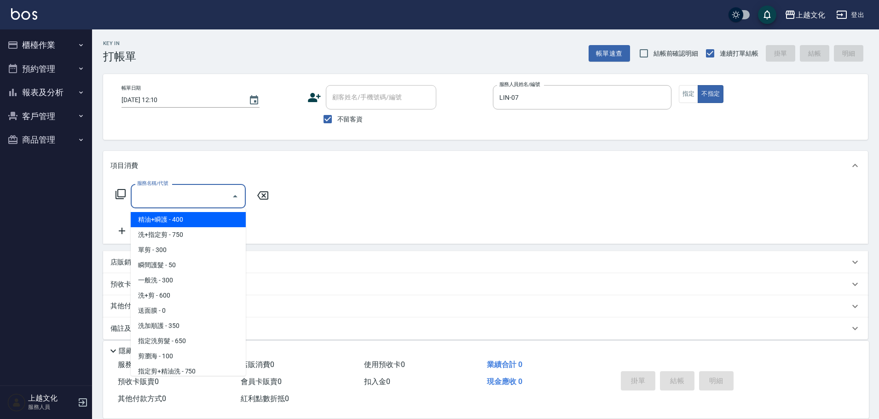
click at [166, 201] on input "服務名稱/代號" at bounding box center [181, 196] width 93 height 16
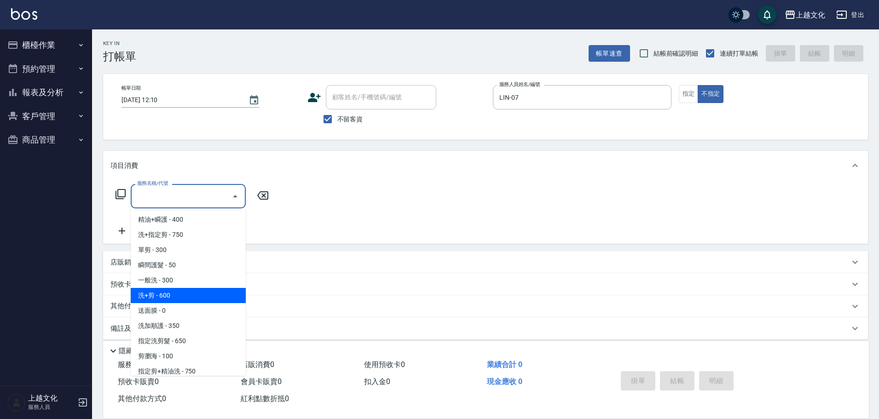
click at [172, 293] on span "洗+剪 - 600" at bounding box center [188, 295] width 115 height 15
click at [172, 293] on div "預收卡販賣" at bounding box center [485, 284] width 765 height 22
type input "洗+剪(108)"
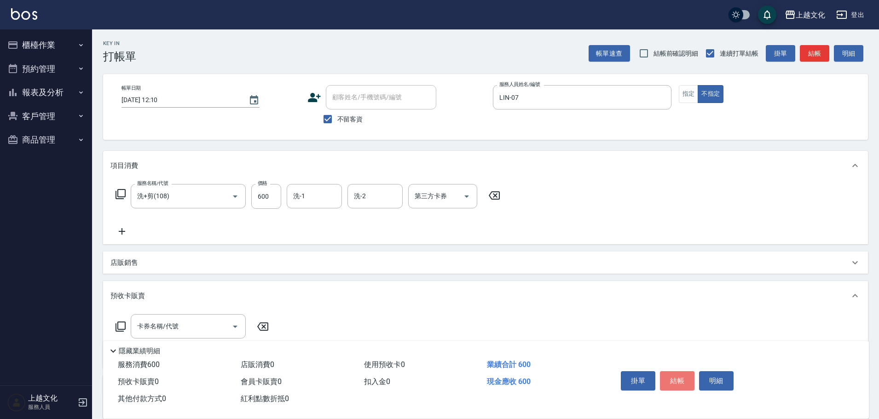
click at [667, 376] on button "結帳" at bounding box center [677, 380] width 35 height 19
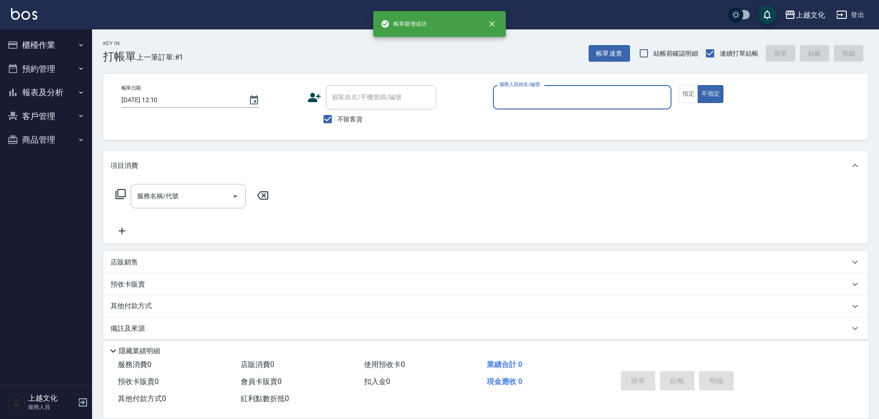
click at [567, 101] on input "服務人員姓名/編號" at bounding box center [582, 97] width 170 height 16
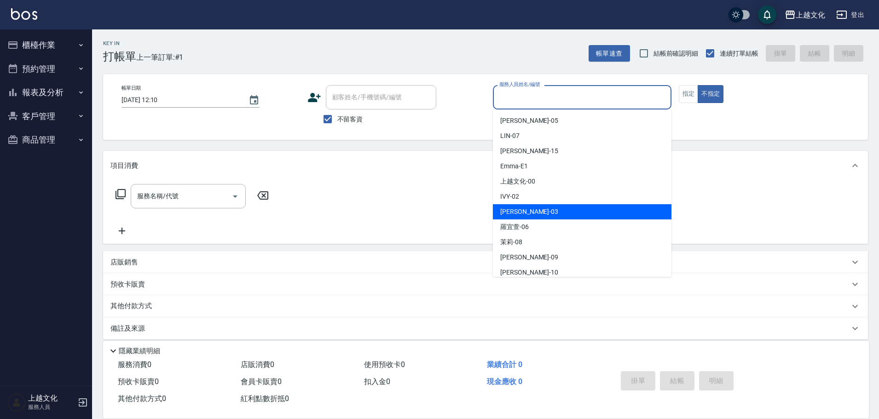
drag, startPoint x: 524, startPoint y: 206, endPoint x: 574, endPoint y: 175, distance: 58.2
click at [525, 206] on div "[PERSON_NAME] -03" at bounding box center [582, 211] width 178 height 15
type input "[PERSON_NAME]-03"
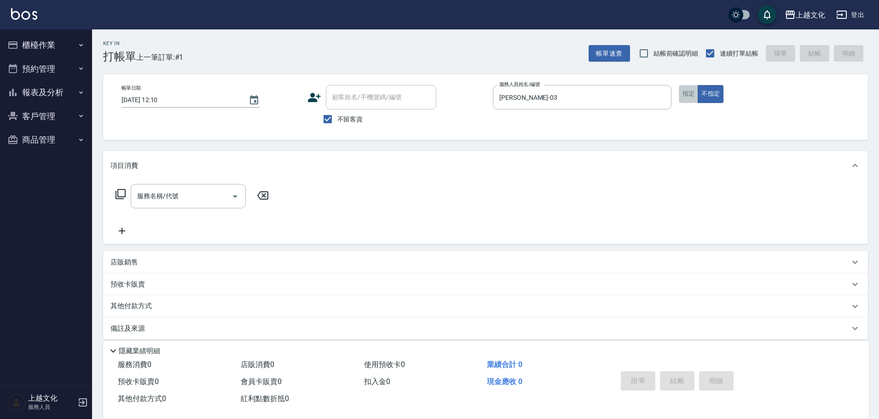
click at [685, 93] on button "指定" at bounding box center [689, 94] width 20 height 18
click at [186, 204] on div "服務名稱/代號" at bounding box center [188, 196] width 115 height 24
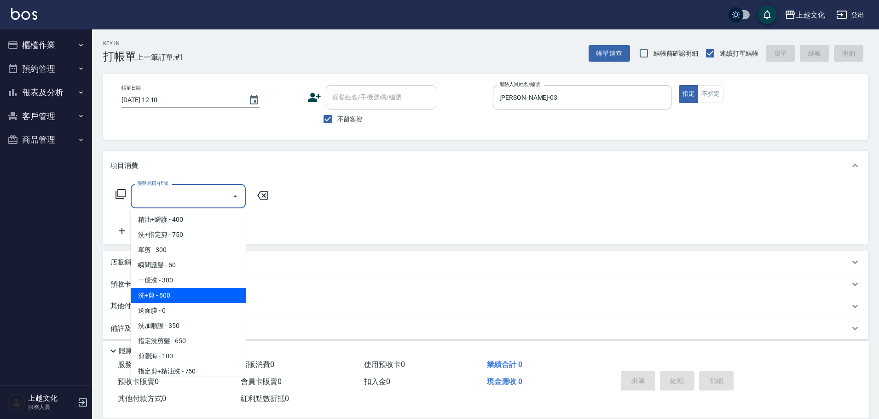
click at [172, 296] on span "洗+剪 - 600" at bounding box center [188, 295] width 115 height 15
type input "洗+剪(108)"
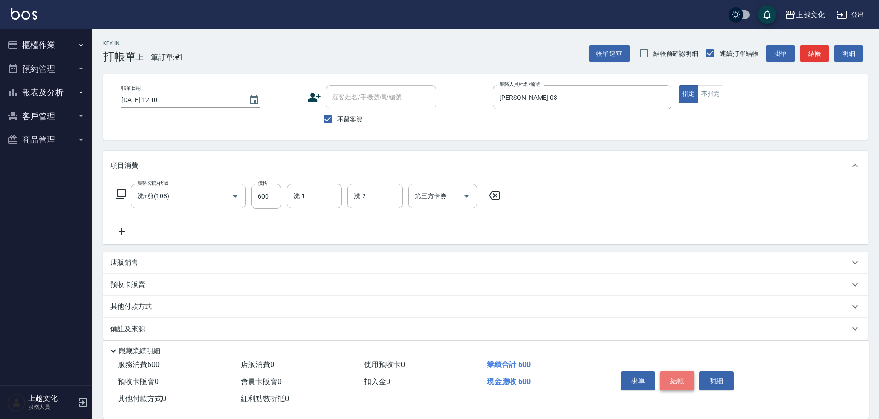
drag, startPoint x: 676, startPoint y: 374, endPoint x: 680, endPoint y: 363, distance: 10.8
click at [677, 373] on button "結帳" at bounding box center [677, 380] width 35 height 19
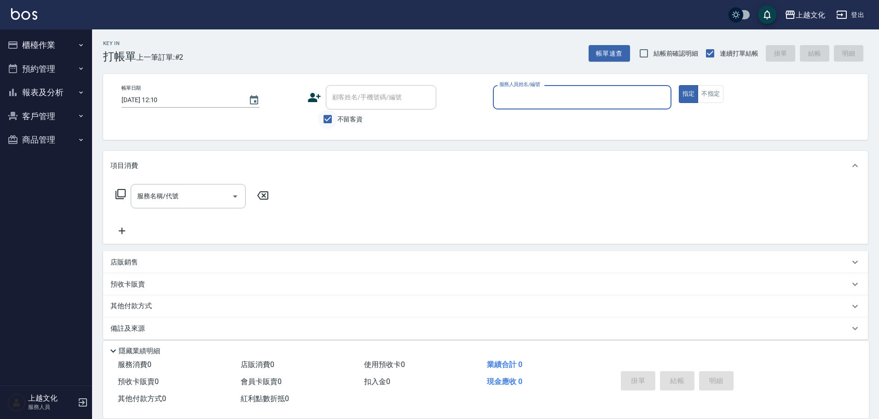
click at [329, 117] on input "不留客資" at bounding box center [327, 118] width 19 height 19
checkbox input "false"
click at [331, 105] on input "顧客姓名/手機號碼/編號" at bounding box center [374, 97] width 88 height 16
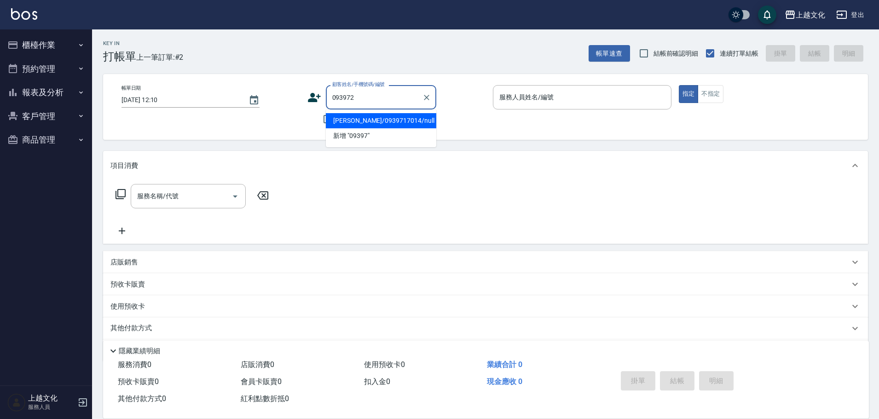
type input "0939722"
click at [429, 98] on icon "Clear" at bounding box center [426, 97] width 9 height 9
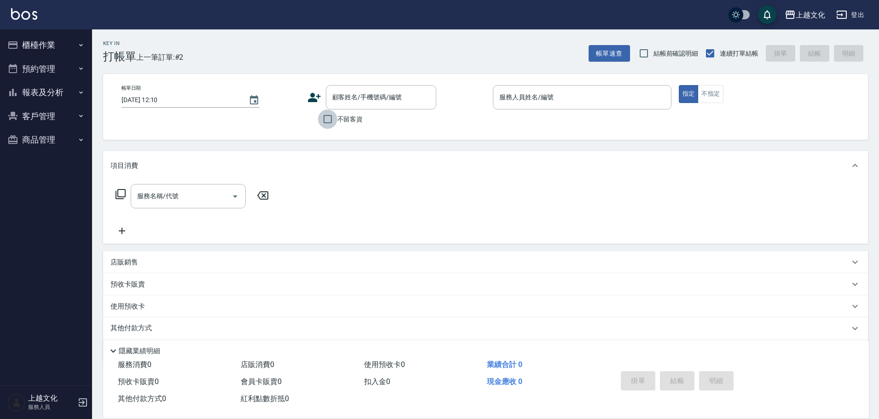
click at [324, 117] on input "不留客資" at bounding box center [327, 118] width 19 height 19
checkbox input "true"
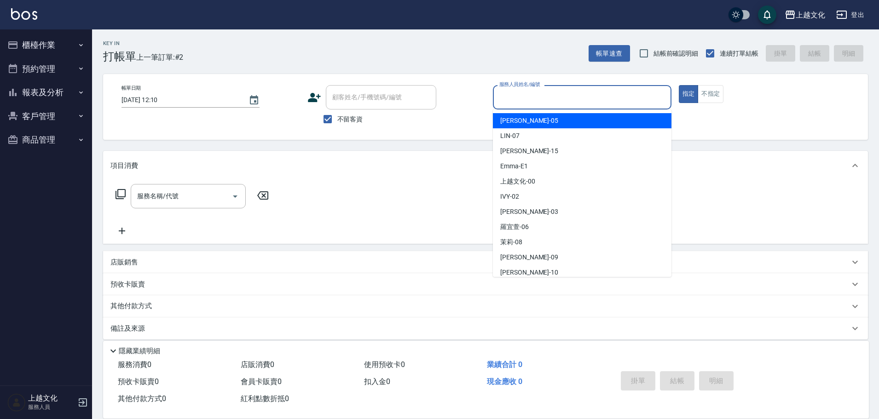
click at [528, 93] on input "服務人員姓名/編號" at bounding box center [582, 97] width 170 height 16
drag, startPoint x: 528, startPoint y: 93, endPoint x: 531, endPoint y: 111, distance: 18.2
click at [529, 93] on input "服務人員姓名/編號" at bounding box center [582, 97] width 170 height 16
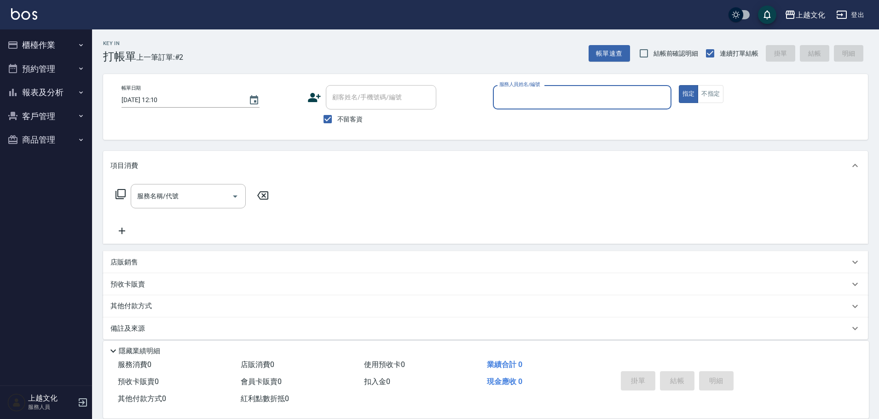
click at [527, 88] on div "服務人員姓名/編號" at bounding box center [582, 97] width 178 height 24
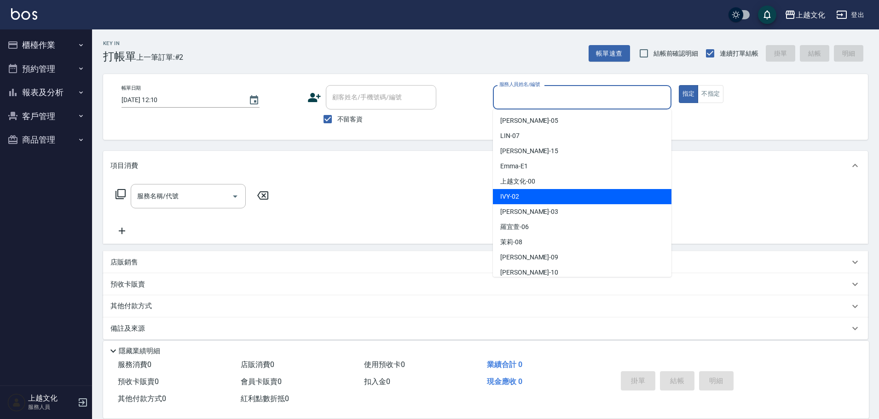
click at [534, 201] on div "IVY -02" at bounding box center [582, 196] width 178 height 15
drag, startPoint x: 534, startPoint y: 201, endPoint x: 533, endPoint y: 194, distance: 6.5
click at [534, 201] on div "服務名稱/代號 服務名稱/代號" at bounding box center [485, 211] width 765 height 63
type input "IVY-02"
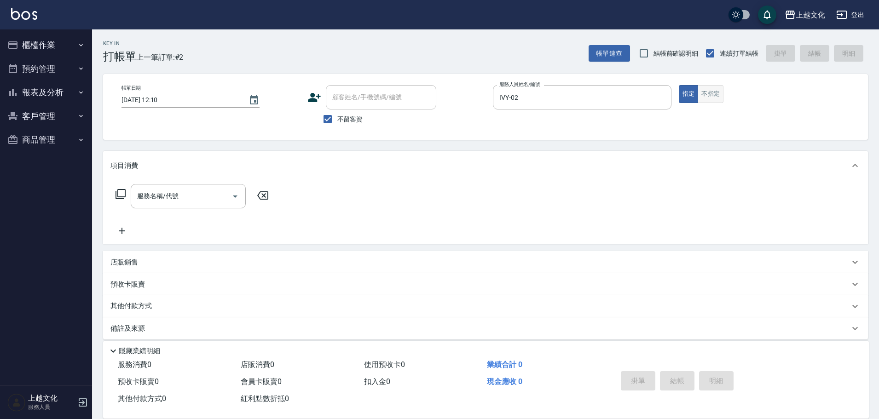
click at [713, 93] on button "不指定" at bounding box center [710, 94] width 26 height 18
click at [192, 199] on input "服務名稱/代號" at bounding box center [181, 196] width 93 height 16
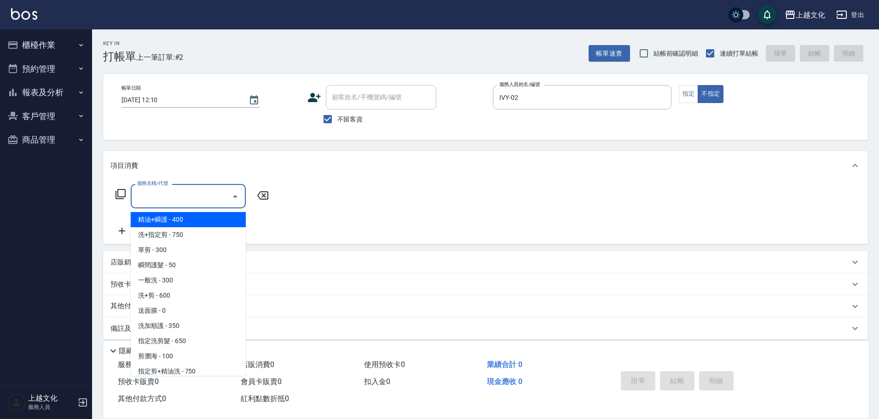
click at [184, 219] on span "精油+瞬護 - 400" at bounding box center [188, 219] width 115 height 15
type input "精油+瞬護(101)"
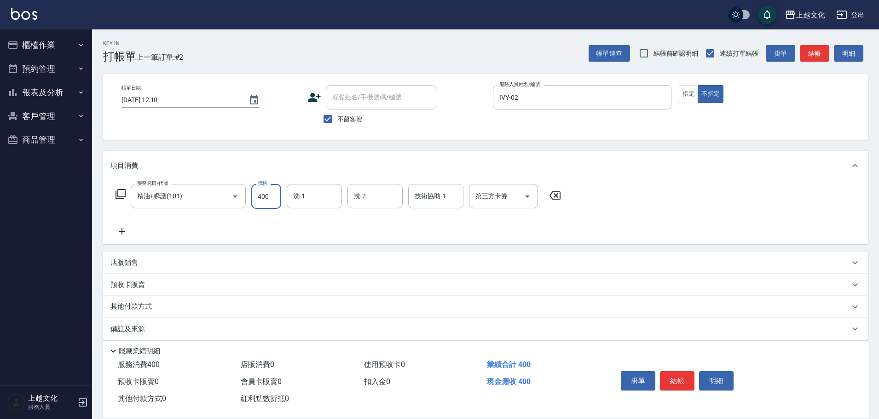
click at [265, 204] on input "400" at bounding box center [266, 196] width 30 height 25
type input "370"
click at [669, 372] on button "結帳" at bounding box center [677, 380] width 35 height 19
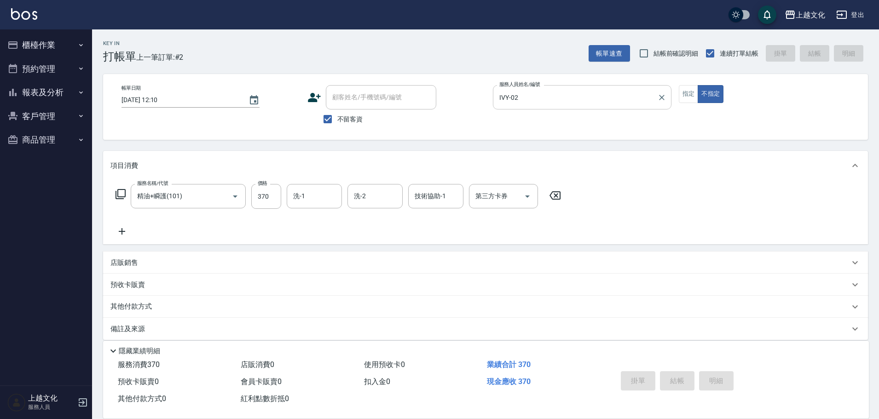
type input "2025/08/25 13:19"
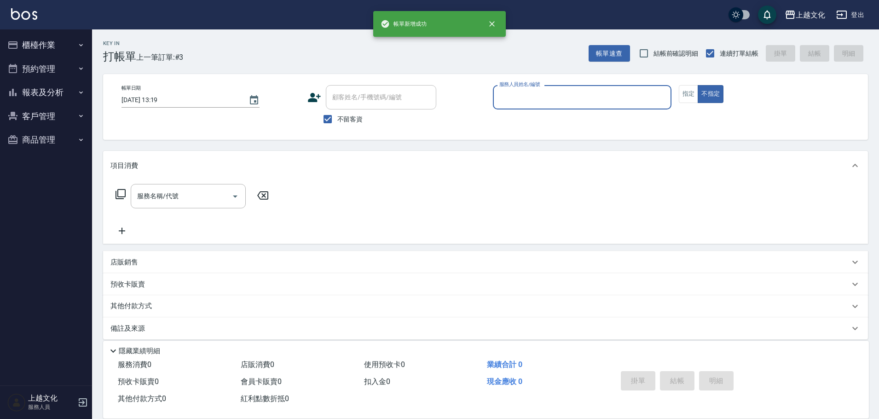
click at [548, 94] on input "服務人員姓名/編號" at bounding box center [582, 97] width 170 height 16
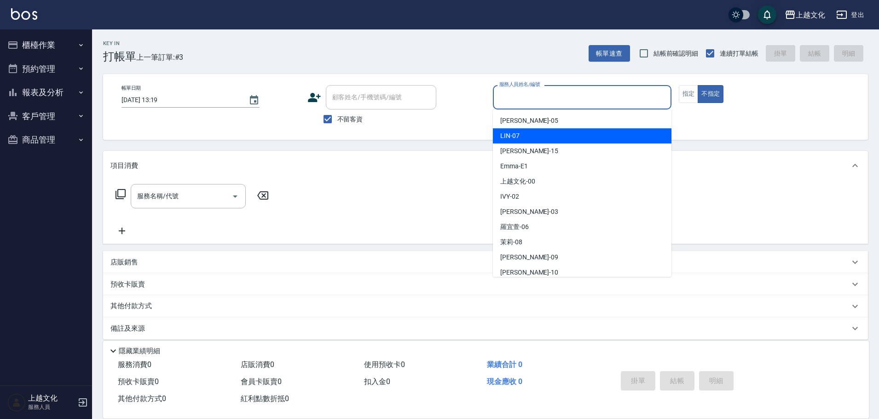
click at [533, 140] on div "LIN -07" at bounding box center [582, 135] width 178 height 15
type input "LIN-07"
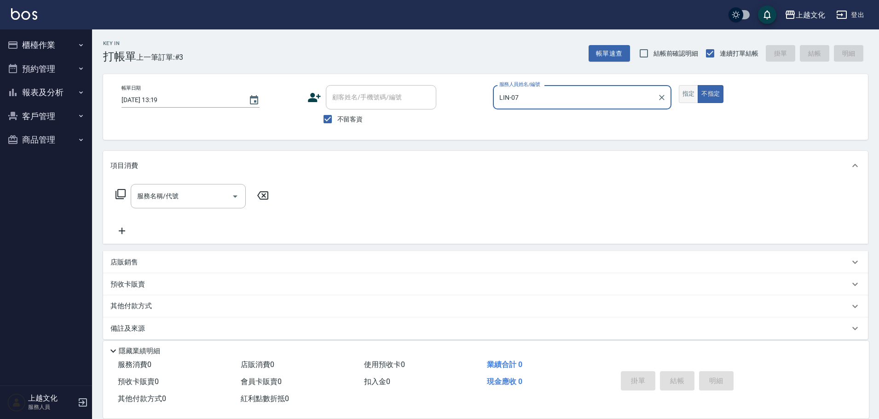
click at [694, 91] on button "指定" at bounding box center [689, 94] width 20 height 18
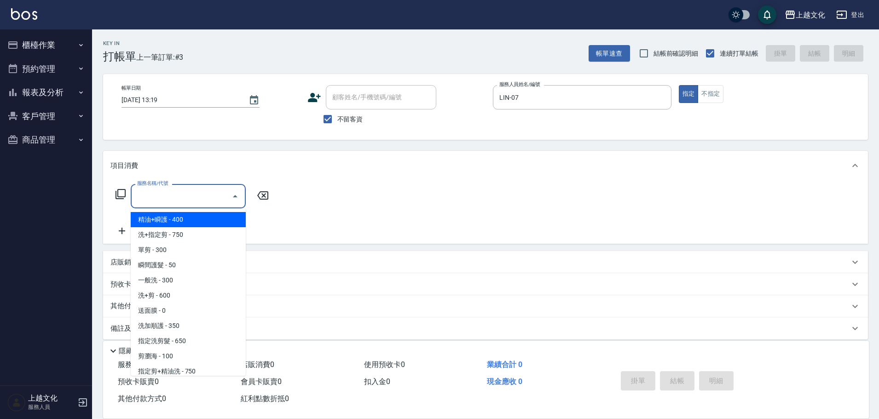
click at [194, 196] on input "服務名稱/代號" at bounding box center [181, 196] width 93 height 16
click at [200, 220] on span "精油+瞬護 - 400" at bounding box center [188, 219] width 115 height 15
type input "精油+瞬護(101)"
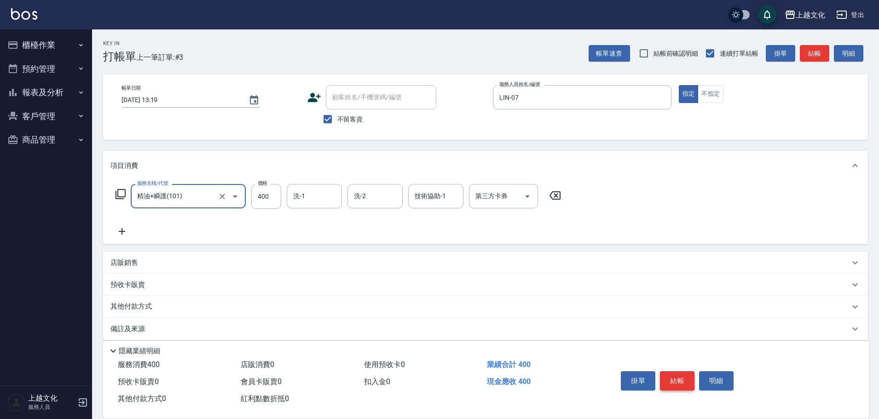
click at [670, 374] on button "結帳" at bounding box center [677, 380] width 35 height 19
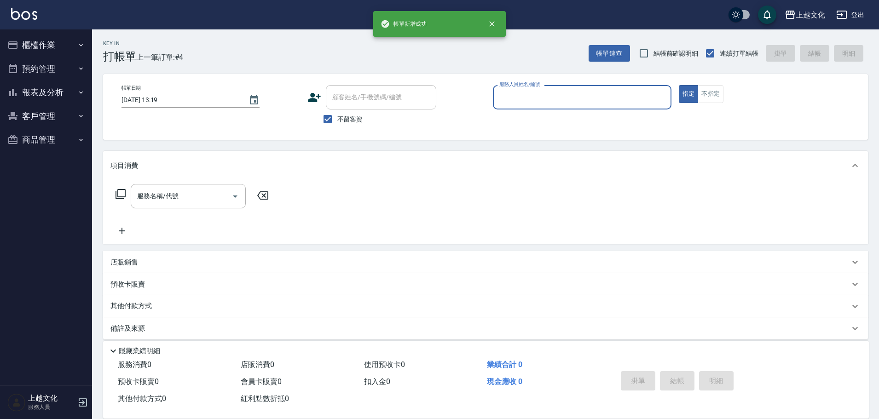
click at [602, 99] on input "服務人員姓名/編號" at bounding box center [582, 97] width 170 height 16
click at [556, 107] on div "服務人員姓名/編號" at bounding box center [582, 97] width 178 height 24
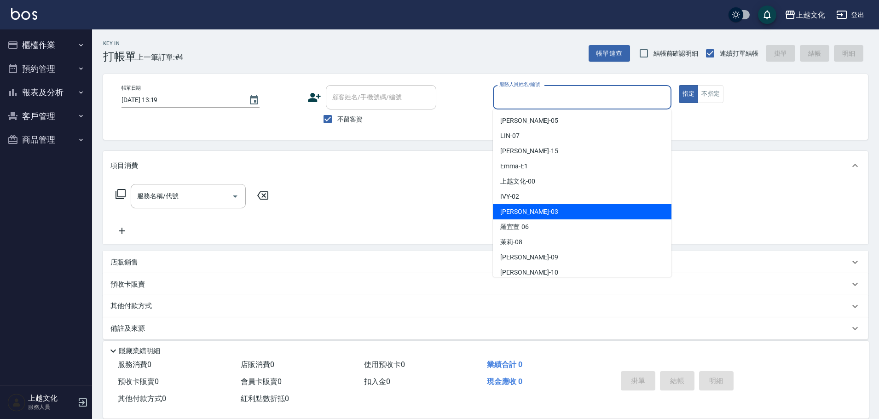
drag, startPoint x: 537, startPoint y: 217, endPoint x: 530, endPoint y: 203, distance: 15.4
click at [537, 216] on div "kelly -03" at bounding box center [582, 211] width 178 height 15
type input "kelly-03"
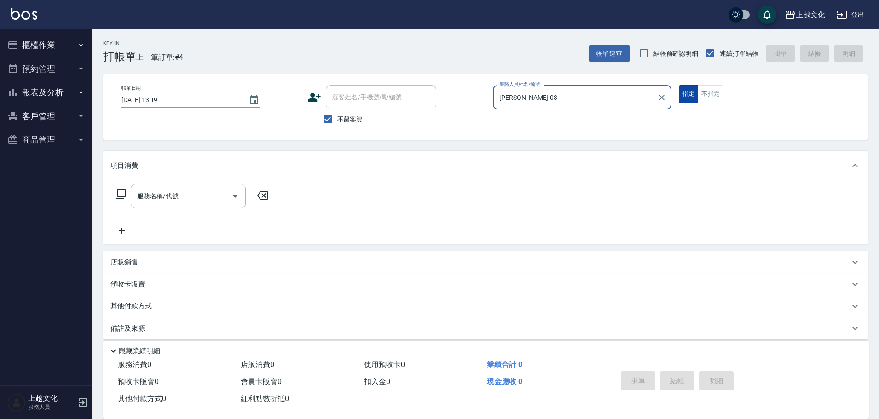
drag, startPoint x: 711, startPoint y: 96, endPoint x: 689, endPoint y: 95, distance: 22.5
click at [710, 96] on button "不指定" at bounding box center [710, 94] width 26 height 18
click at [123, 196] on icon at bounding box center [120, 194] width 11 height 11
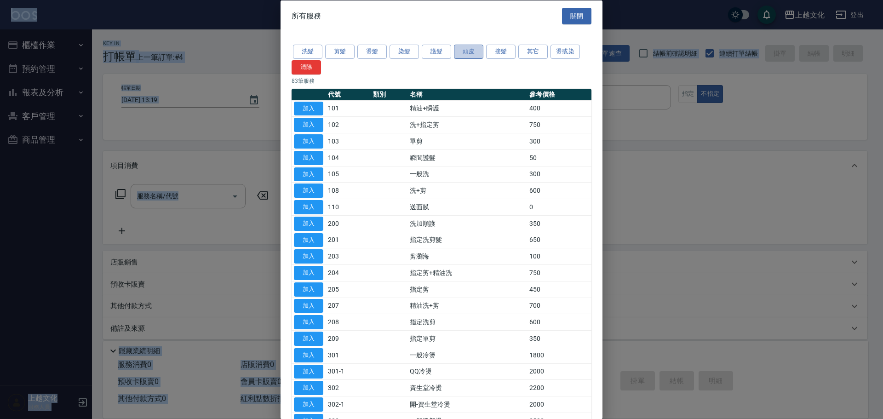
click at [476, 55] on button "頭皮" at bounding box center [468, 52] width 29 height 14
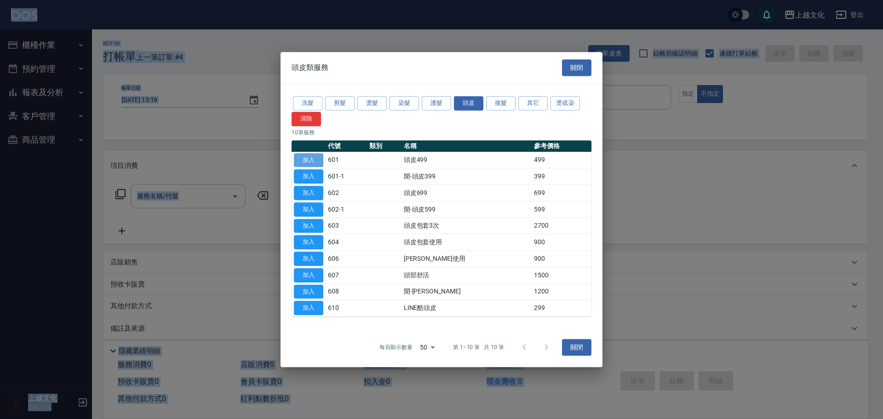
click at [305, 162] on button "加入" at bounding box center [308, 160] width 29 height 14
type input "頭皮499(601)"
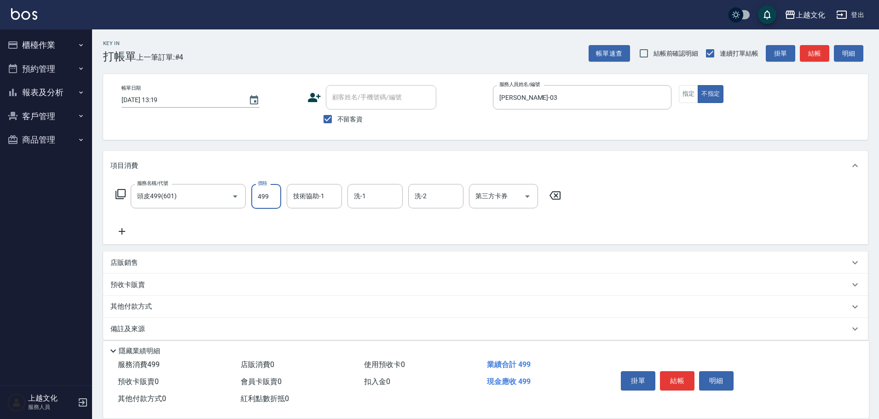
click at [276, 196] on input "499" at bounding box center [266, 196] width 30 height 25
type input "199"
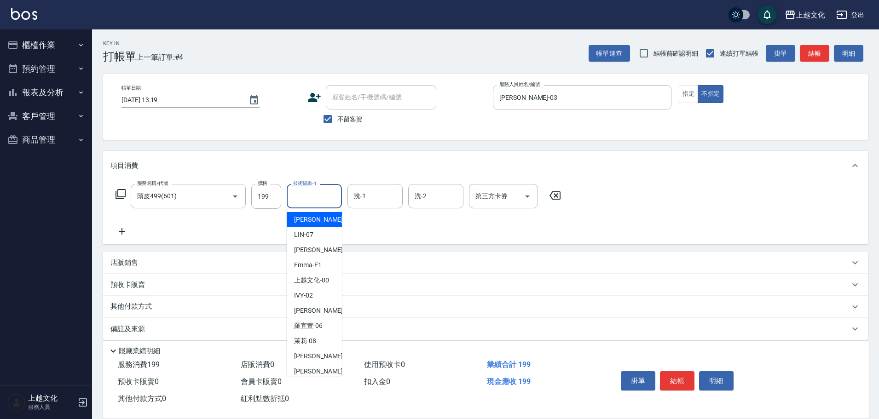
click at [309, 199] on input "技術協助-1" at bounding box center [314, 196] width 47 height 16
click at [309, 291] on span "IVY -02" at bounding box center [303, 296] width 19 height 10
type input "IVY-02"
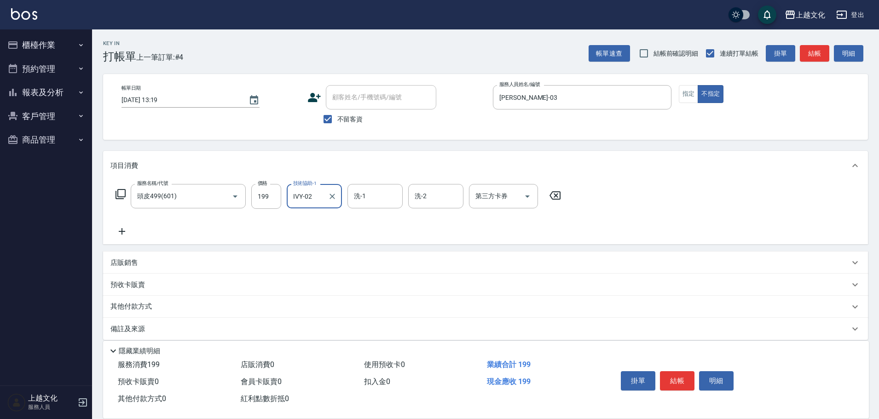
drag, startPoint x: 122, startPoint y: 229, endPoint x: 121, endPoint y: 216, distance: 12.9
click at [123, 228] on icon at bounding box center [121, 231] width 23 height 11
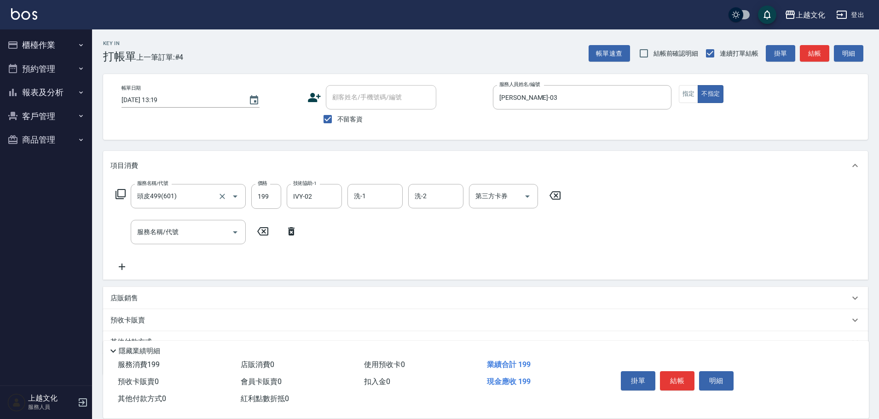
drag, startPoint x: 121, startPoint y: 191, endPoint x: 155, endPoint y: 180, distance: 35.8
click at [127, 190] on div "服務名稱/代號 頭皮499(601) 服務名稱/代號 價格 199 價格 技術協助-1 IVY-02 技術協助-1 洗-1 洗-1 洗-2 洗-2 第三方卡券…" at bounding box center [338, 196] width 456 height 25
click at [121, 196] on icon at bounding box center [120, 194] width 11 height 11
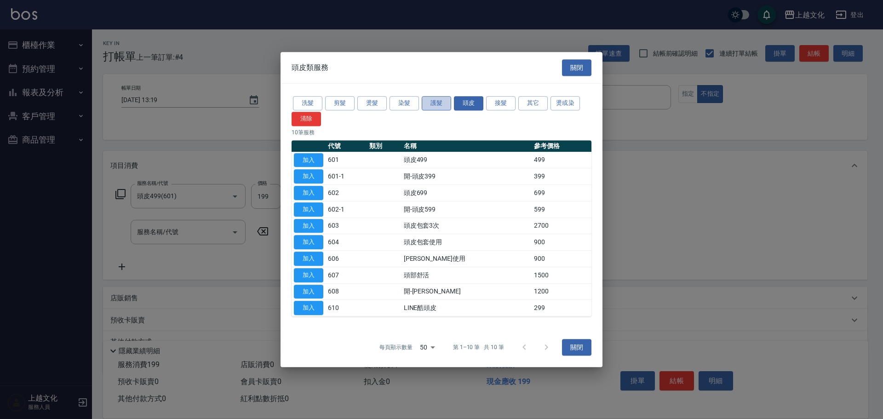
click at [428, 104] on button "護髮" at bounding box center [436, 103] width 29 height 14
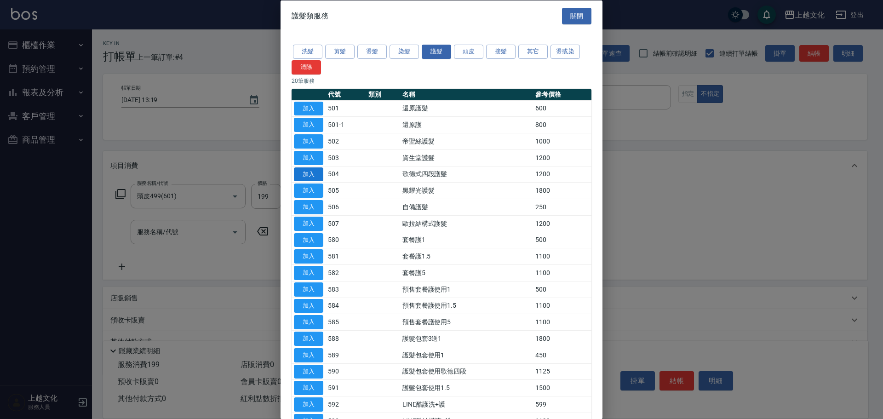
click at [312, 173] on button "加入" at bounding box center [308, 174] width 29 height 14
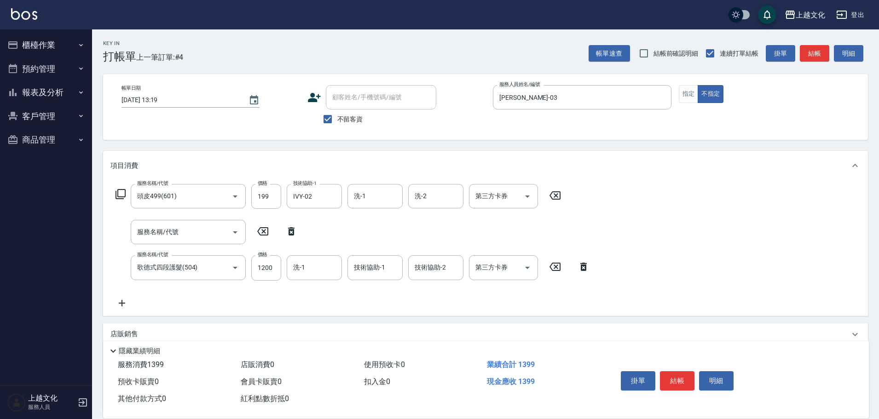
click at [292, 229] on icon at bounding box center [291, 231] width 6 height 8
type input "歌德式四段護髮(504)"
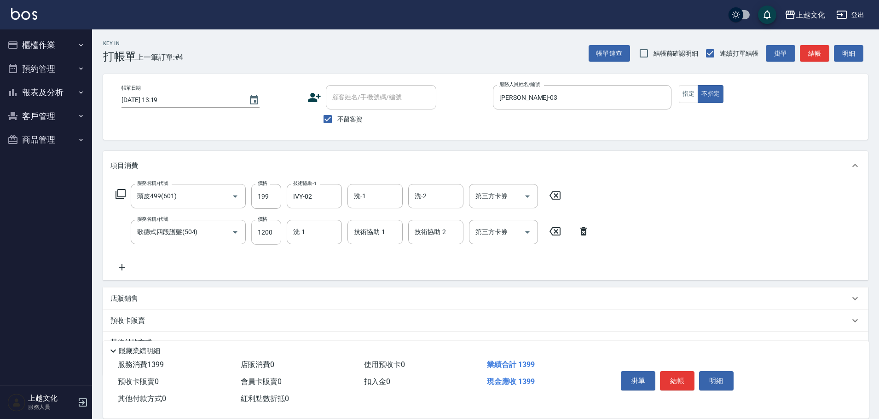
click at [275, 235] on input "1200" at bounding box center [266, 232] width 30 height 25
type input "2100"
click at [676, 374] on button "結帳" at bounding box center [677, 380] width 35 height 19
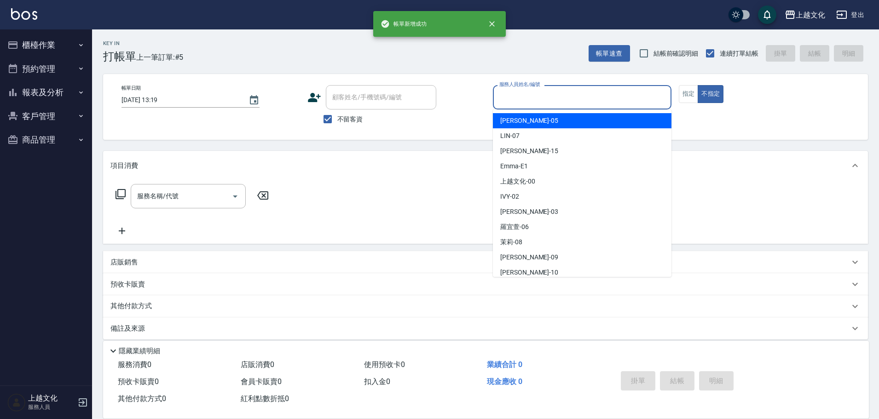
click at [522, 97] on input "服務人員姓名/編號" at bounding box center [582, 97] width 170 height 16
click at [524, 98] on input "服務人員姓名/編號" at bounding box center [582, 97] width 170 height 16
click at [562, 92] on input "服務人員姓名/編號" at bounding box center [582, 97] width 170 height 16
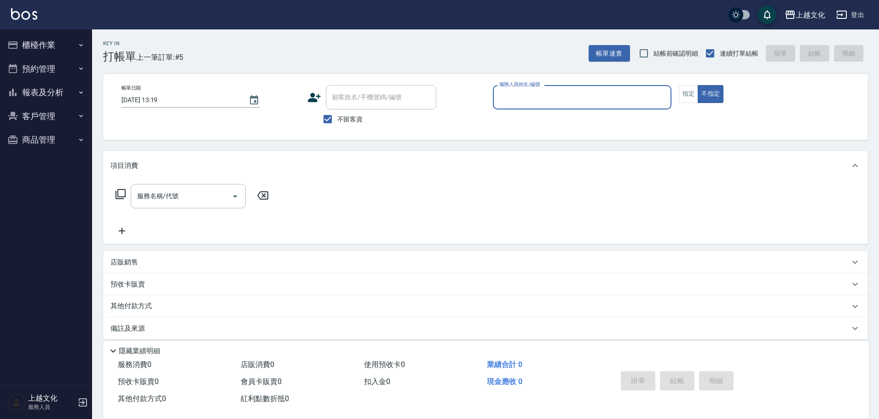
click at [583, 101] on input "服務人員姓名/編號" at bounding box center [582, 97] width 170 height 16
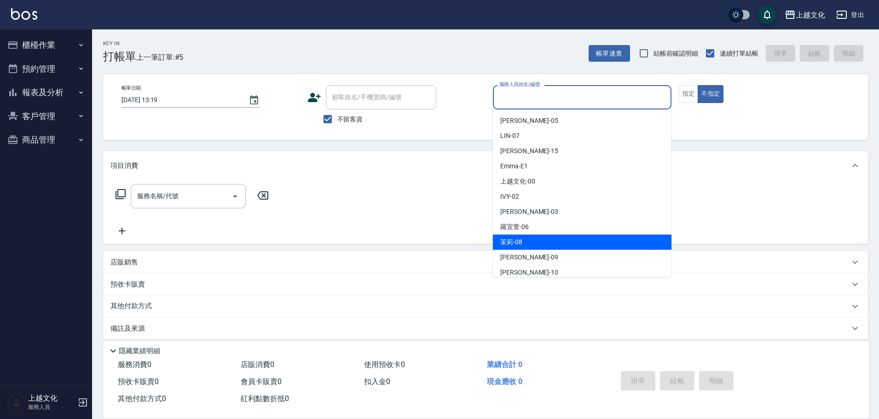
drag, startPoint x: 556, startPoint y: 240, endPoint x: 559, endPoint y: 235, distance: 6.3
click at [557, 239] on div "茉莉 -08" at bounding box center [582, 242] width 178 height 15
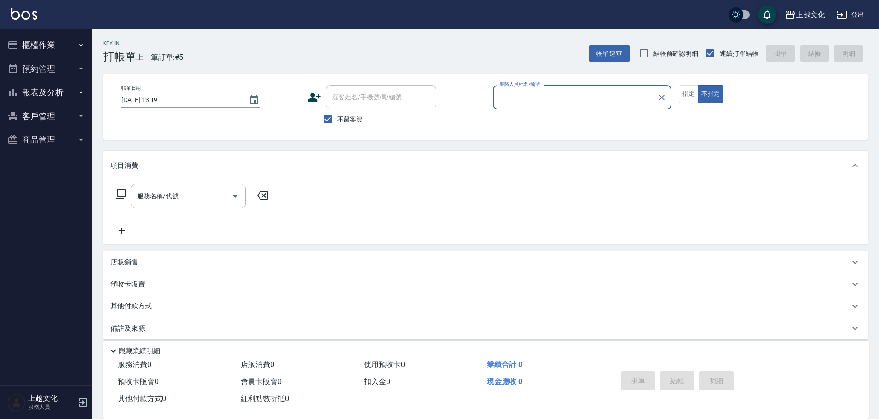
type input "茉莉-08"
click at [687, 97] on button "指定" at bounding box center [689, 94] width 20 height 18
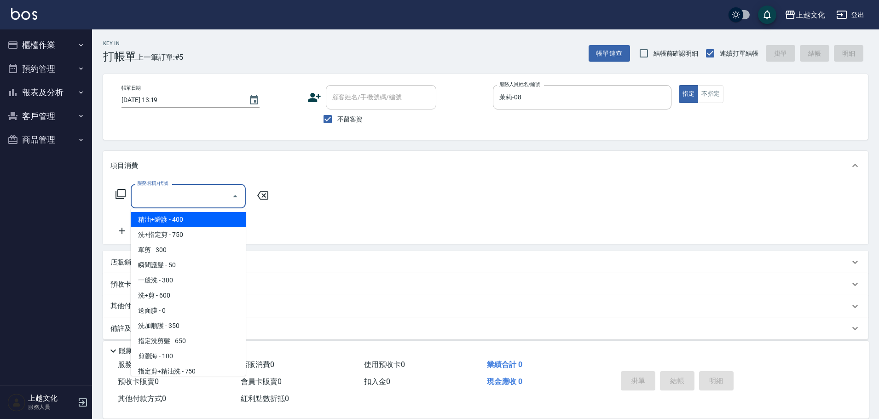
drag, startPoint x: 203, startPoint y: 195, endPoint x: 202, endPoint y: 205, distance: 9.7
click at [205, 194] on input "服務名稱/代號" at bounding box center [181, 196] width 93 height 16
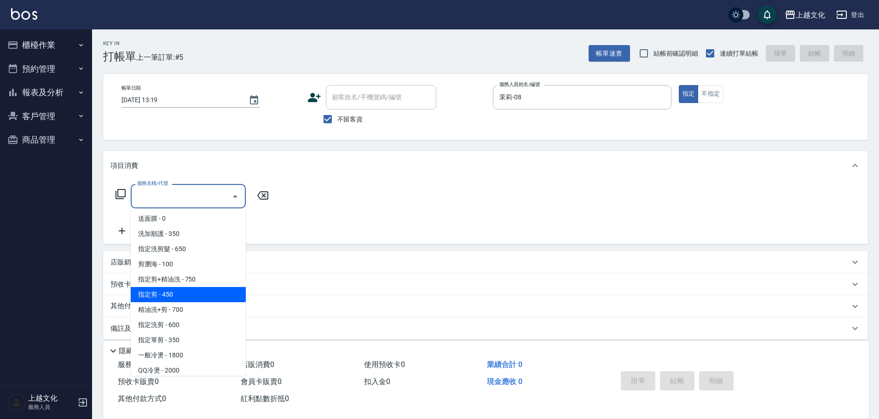
drag, startPoint x: 169, startPoint y: 294, endPoint x: 231, endPoint y: 300, distance: 61.9
click at [170, 293] on span "指定剪 - 450" at bounding box center [188, 294] width 115 height 15
type input "指定剪(205)"
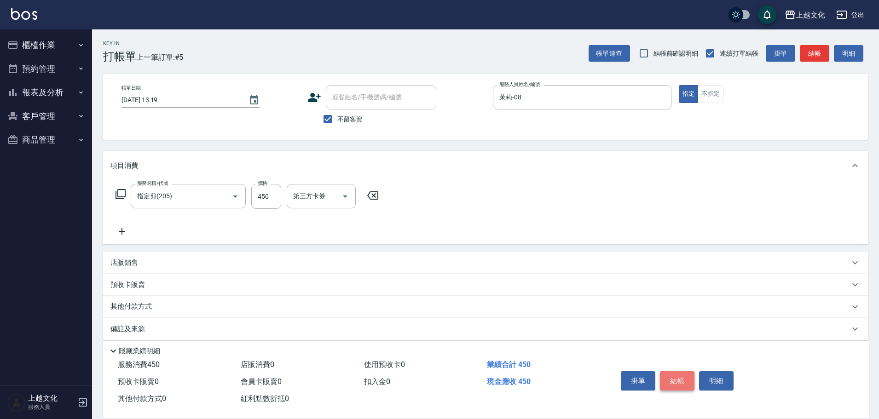
click at [678, 382] on button "結帳" at bounding box center [677, 380] width 35 height 19
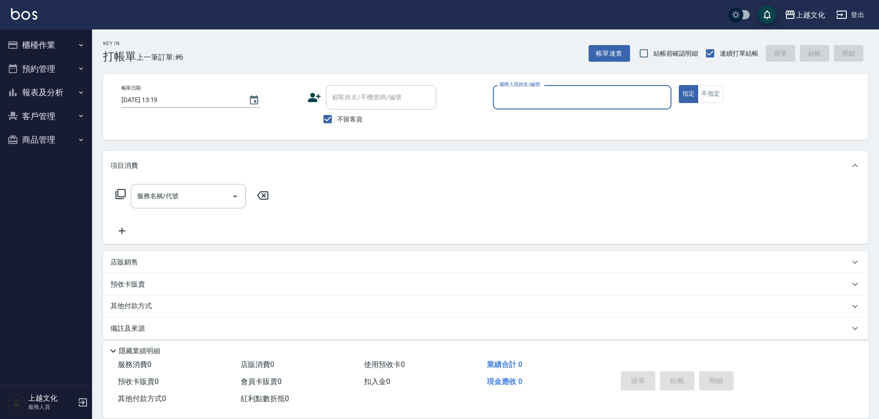
click at [570, 96] on input "服務人員姓名/編號" at bounding box center [582, 97] width 170 height 16
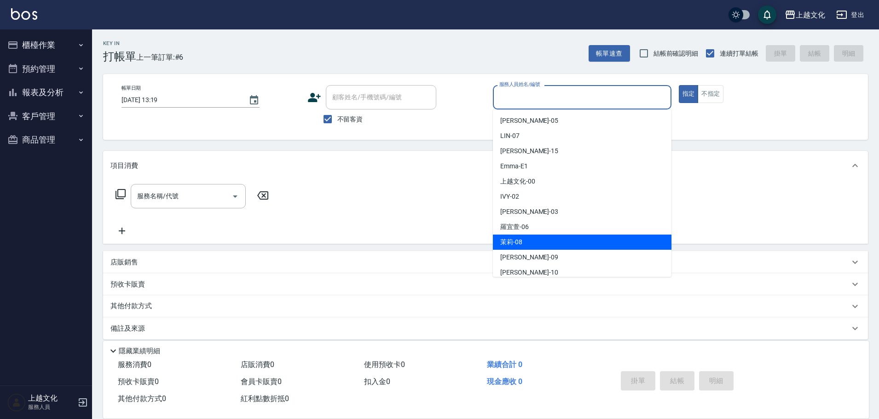
click at [517, 241] on span "茉莉 -08" at bounding box center [511, 242] width 22 height 10
type input "茉莉-08"
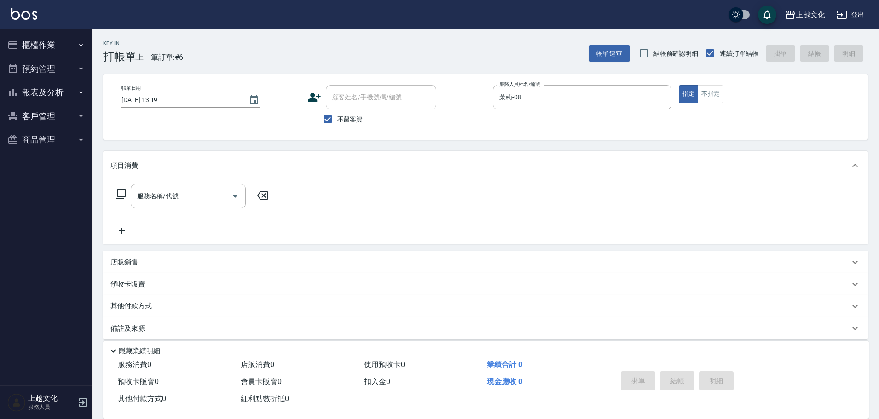
click at [120, 193] on icon at bounding box center [120, 194] width 11 height 11
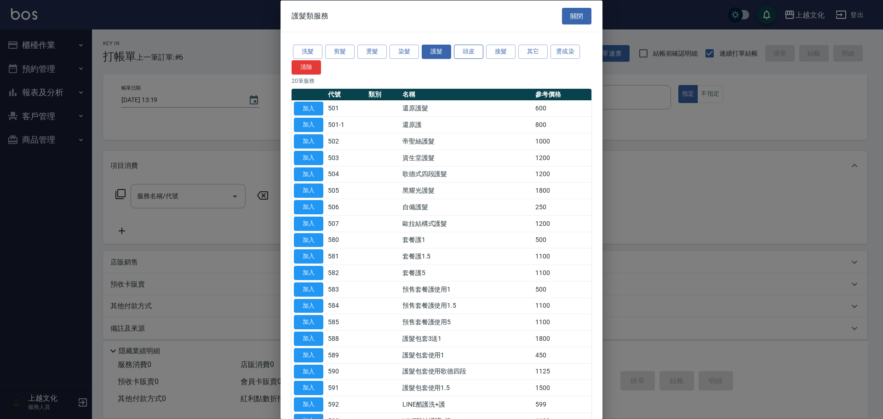
click at [475, 51] on button "頭皮" at bounding box center [468, 52] width 29 height 14
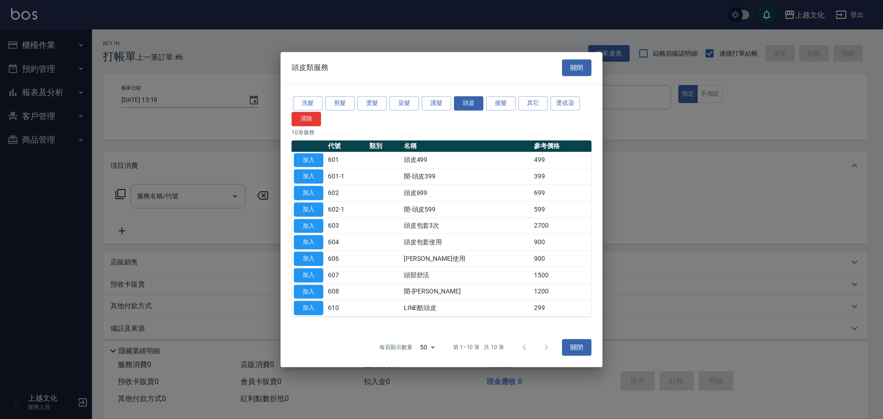
click at [312, 157] on button "加入" at bounding box center [308, 160] width 29 height 14
type input "頭皮499(601)"
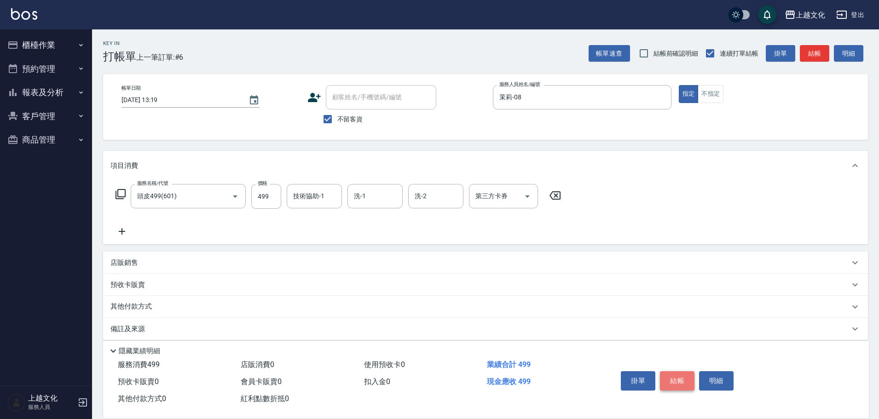
click at [669, 378] on button "結帳" at bounding box center [677, 380] width 35 height 19
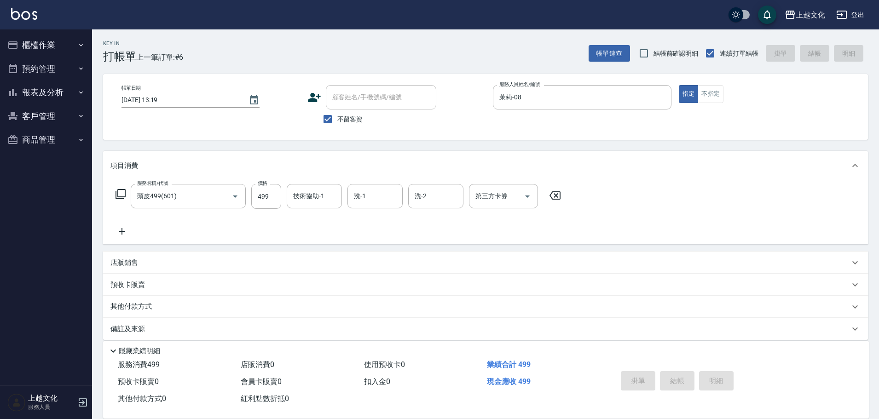
type input "2025/08/25 14:08"
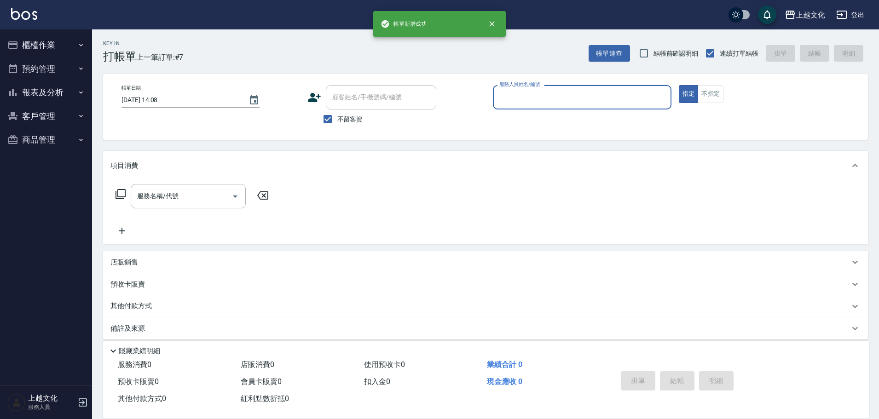
click at [556, 102] on input "服務人員姓名/編號" at bounding box center [582, 97] width 170 height 16
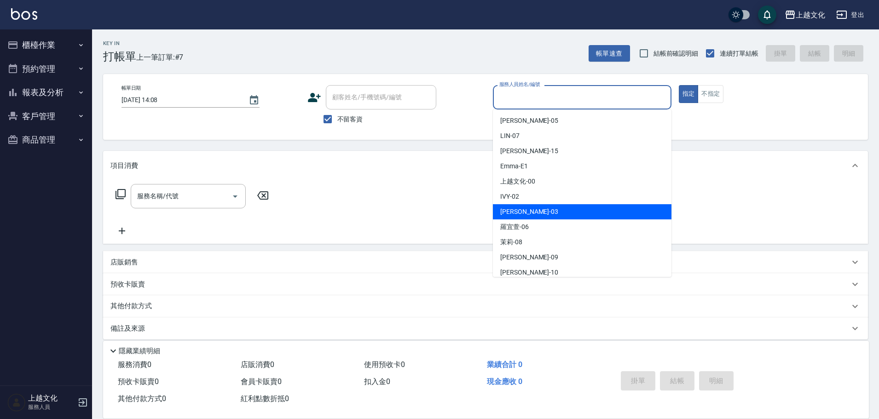
click at [548, 210] on div "kelly -03" at bounding box center [582, 211] width 178 height 15
type input "kelly-03"
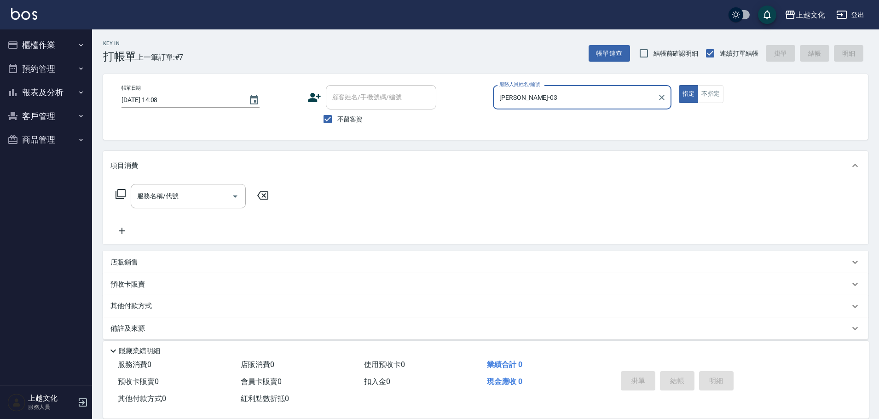
click at [121, 194] on icon at bounding box center [120, 194] width 11 height 11
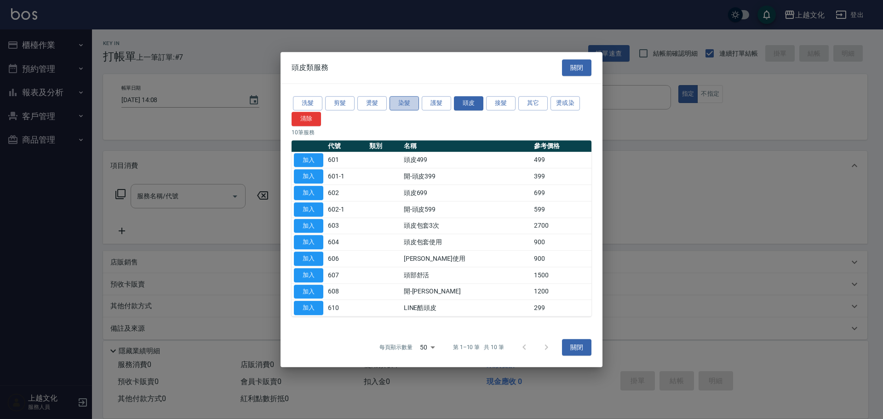
click at [401, 107] on button "染髮" at bounding box center [404, 103] width 29 height 14
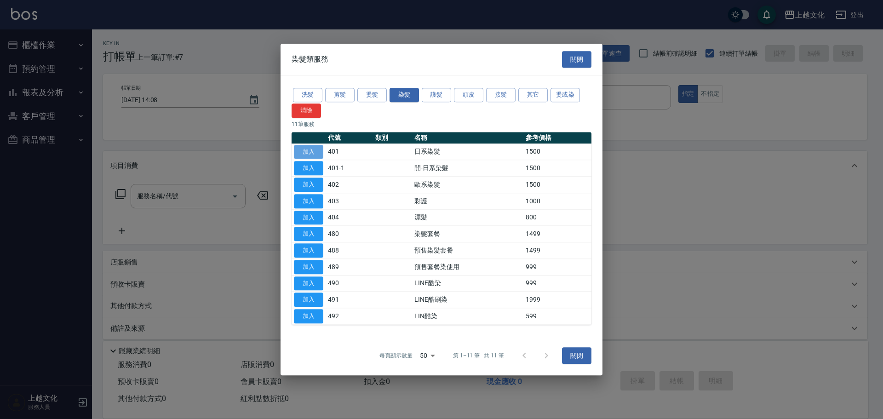
click at [304, 152] on button "加入" at bounding box center [308, 152] width 29 height 14
type input "日系染髮(401)"
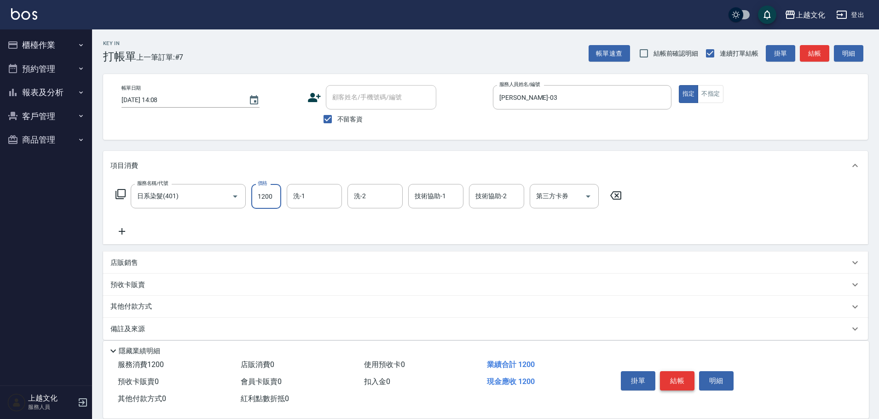
type input "1200"
click at [672, 382] on button "結帳" at bounding box center [677, 380] width 35 height 19
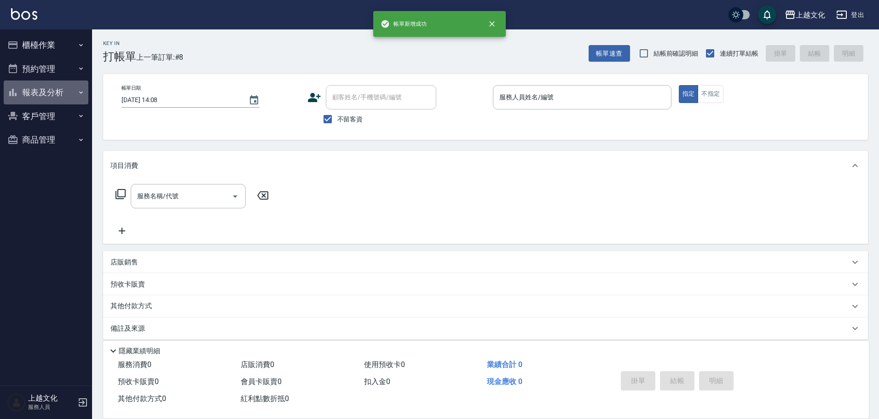
click at [45, 87] on button "報表及分析" at bounding box center [46, 93] width 85 height 24
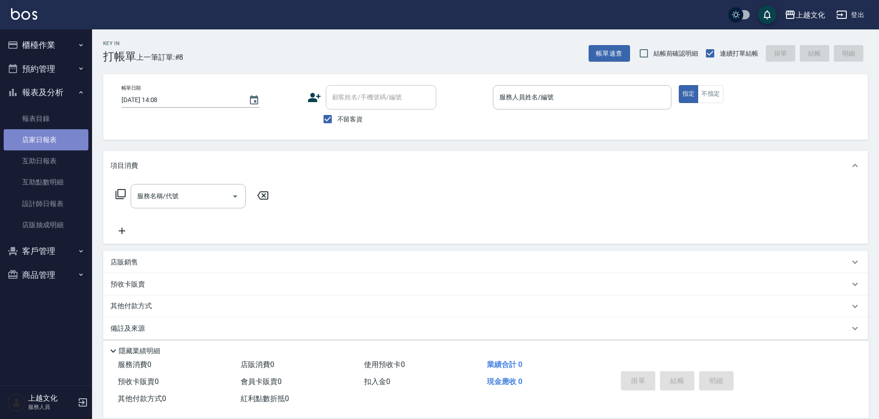
click at [38, 142] on link "店家日報表" at bounding box center [46, 139] width 85 height 21
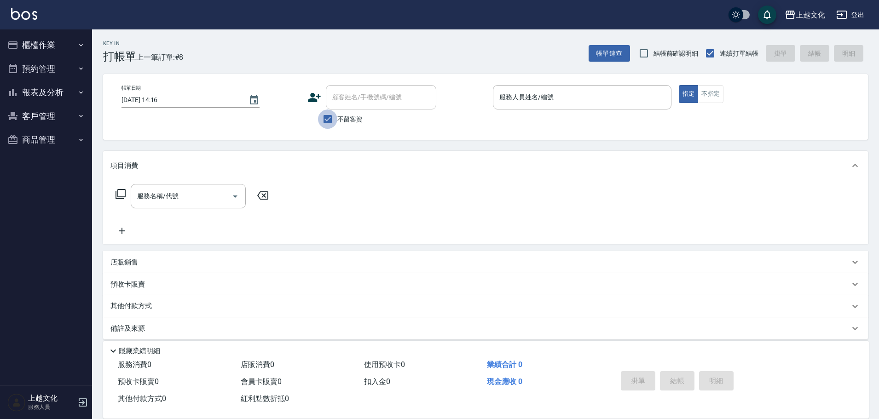
click at [323, 119] on input "不留客資" at bounding box center [327, 118] width 19 height 19
checkbox input "false"
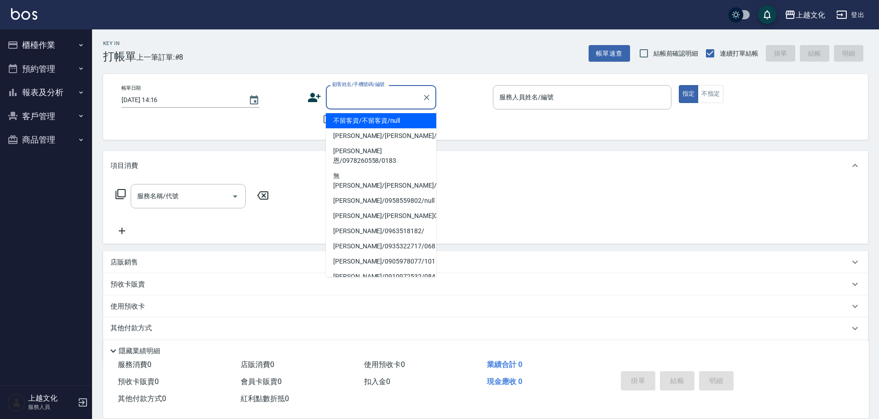
click at [338, 95] on input "顧客姓名/手機號碼/編號" at bounding box center [374, 97] width 88 height 16
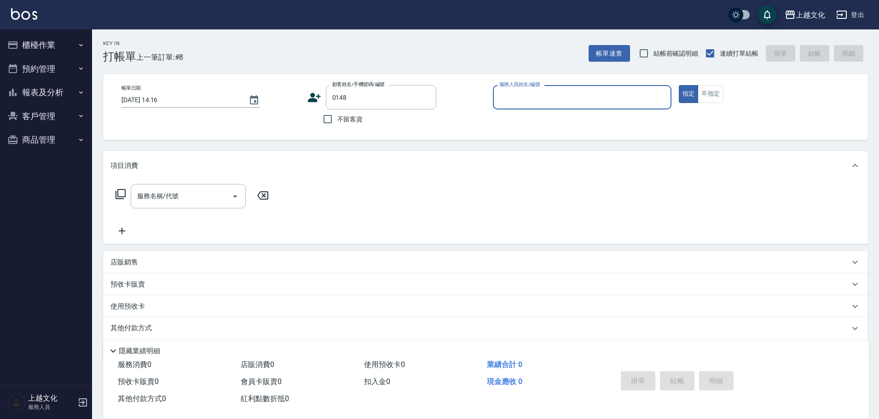
type input "[PERSON_NAME]/[PERSON_NAME]/0922865826/0148"
type input "茉莉-08"
click at [426, 102] on button "Clear" at bounding box center [426, 97] width 13 height 13
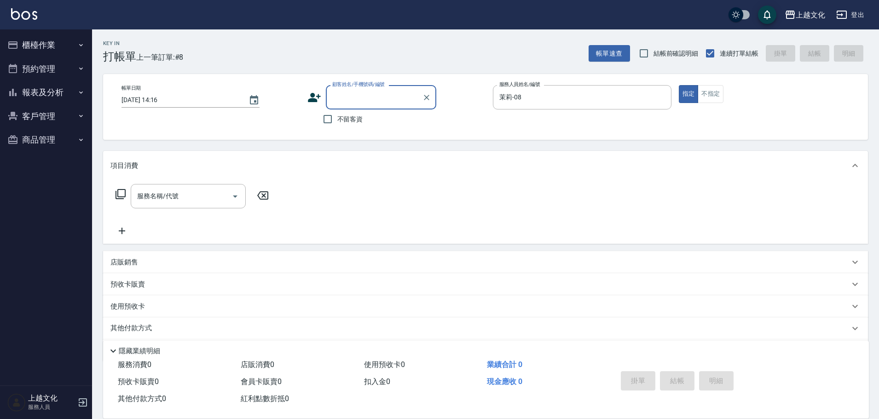
click at [388, 98] on input "顧客姓名/手機號碼/編號" at bounding box center [374, 97] width 88 height 16
type input "'"
type input "[PERSON_NAME]"
click at [367, 144] on div "Key In 打帳單 上一筆訂單:#8 帳單速查 結帳前確認明細 連續打單結帳 掛單 結帳 明細 帳單日期 [DATE] 14:16 顧客姓名/手機號碼/編號…" at bounding box center [485, 239] width 787 height 420
click at [370, 93] on input "顧客姓名/手機號碼/編號" at bounding box center [369, 97] width 79 height 16
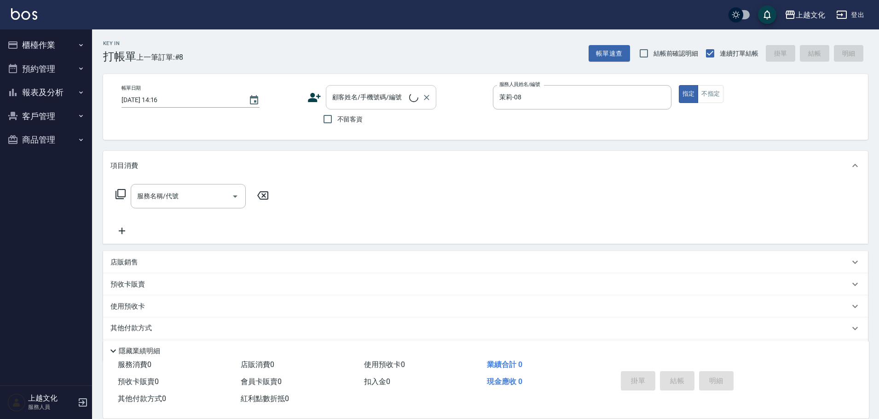
click at [370, 93] on input "顧客姓名/手機號碼/編號" at bounding box center [369, 97] width 79 height 16
type input "[PERSON_NAME]/[PERSON_NAME]/0978922868/0005"
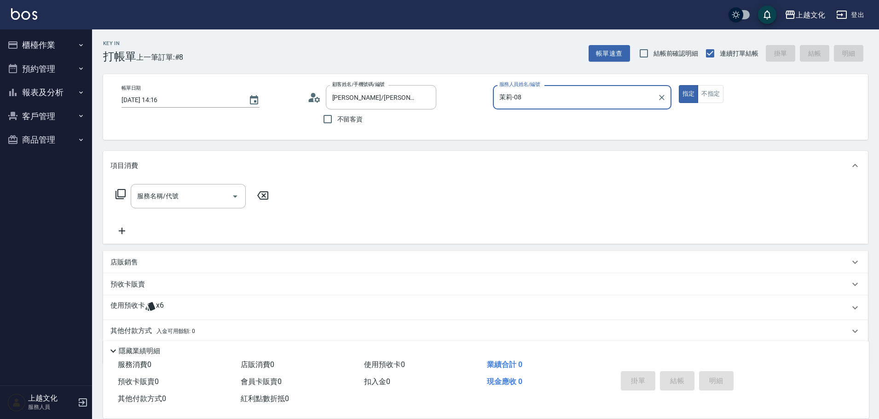
scroll to position [34, 0]
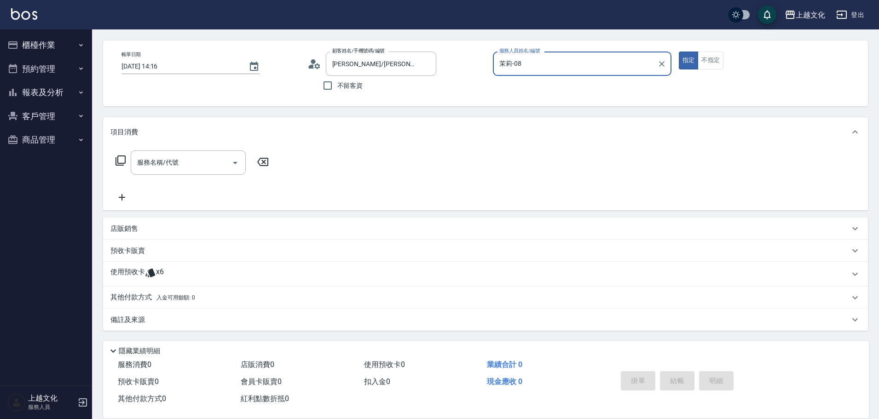
click at [122, 268] on p "使用預收卡" at bounding box center [127, 274] width 35 height 14
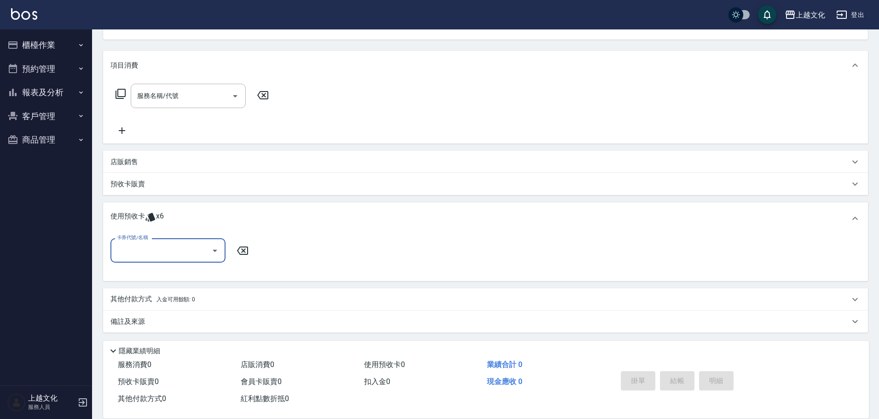
scroll to position [102, 0]
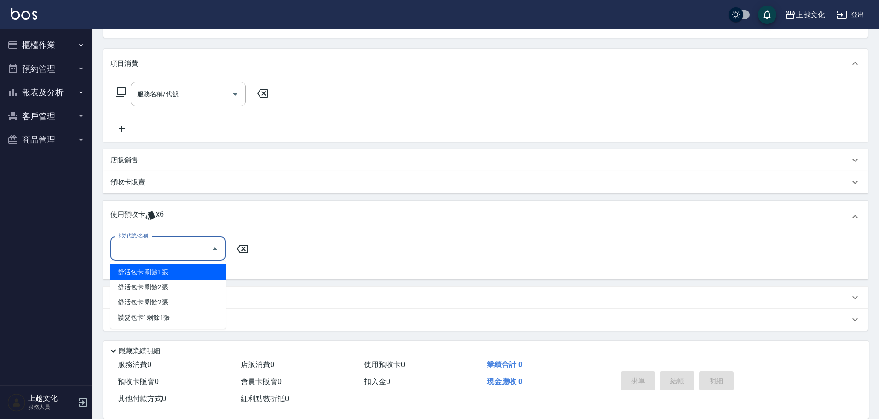
click at [138, 248] on input "卡券代號/名稱" at bounding box center [161, 249] width 93 height 16
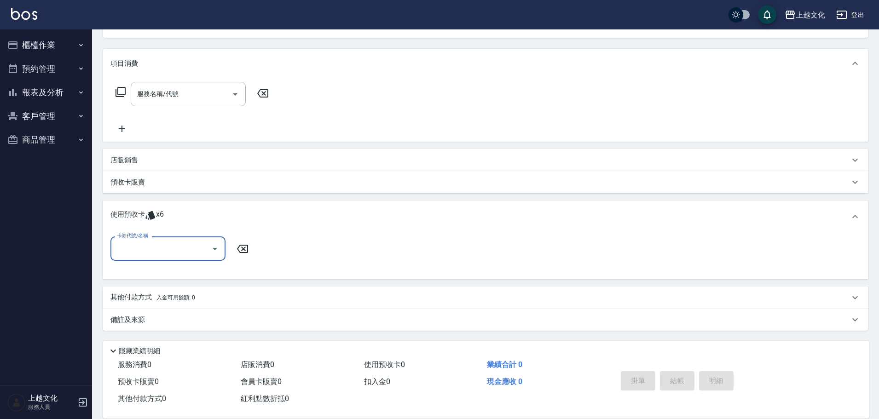
scroll to position [0, 0]
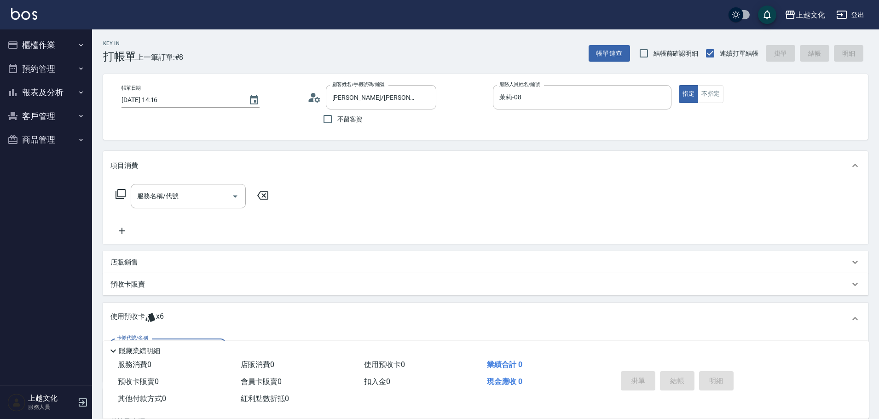
click at [37, 88] on button "報表及分析" at bounding box center [46, 93] width 85 height 24
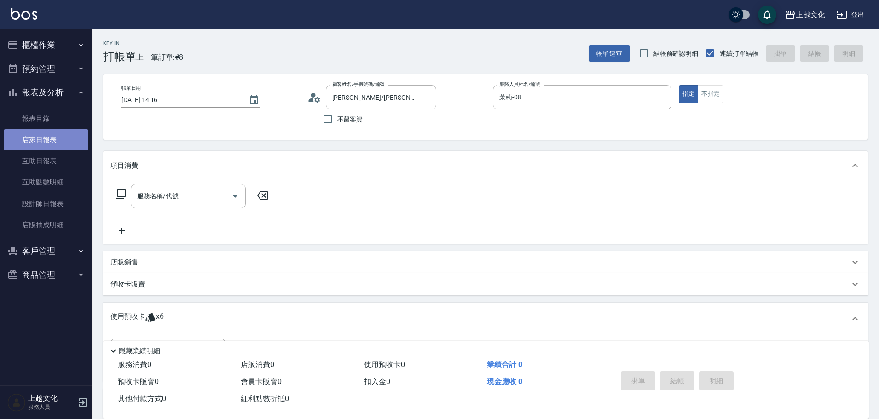
click at [39, 144] on link "店家日報表" at bounding box center [46, 139] width 85 height 21
